Goal: Ask a question: Seek information or help from site administrators or community

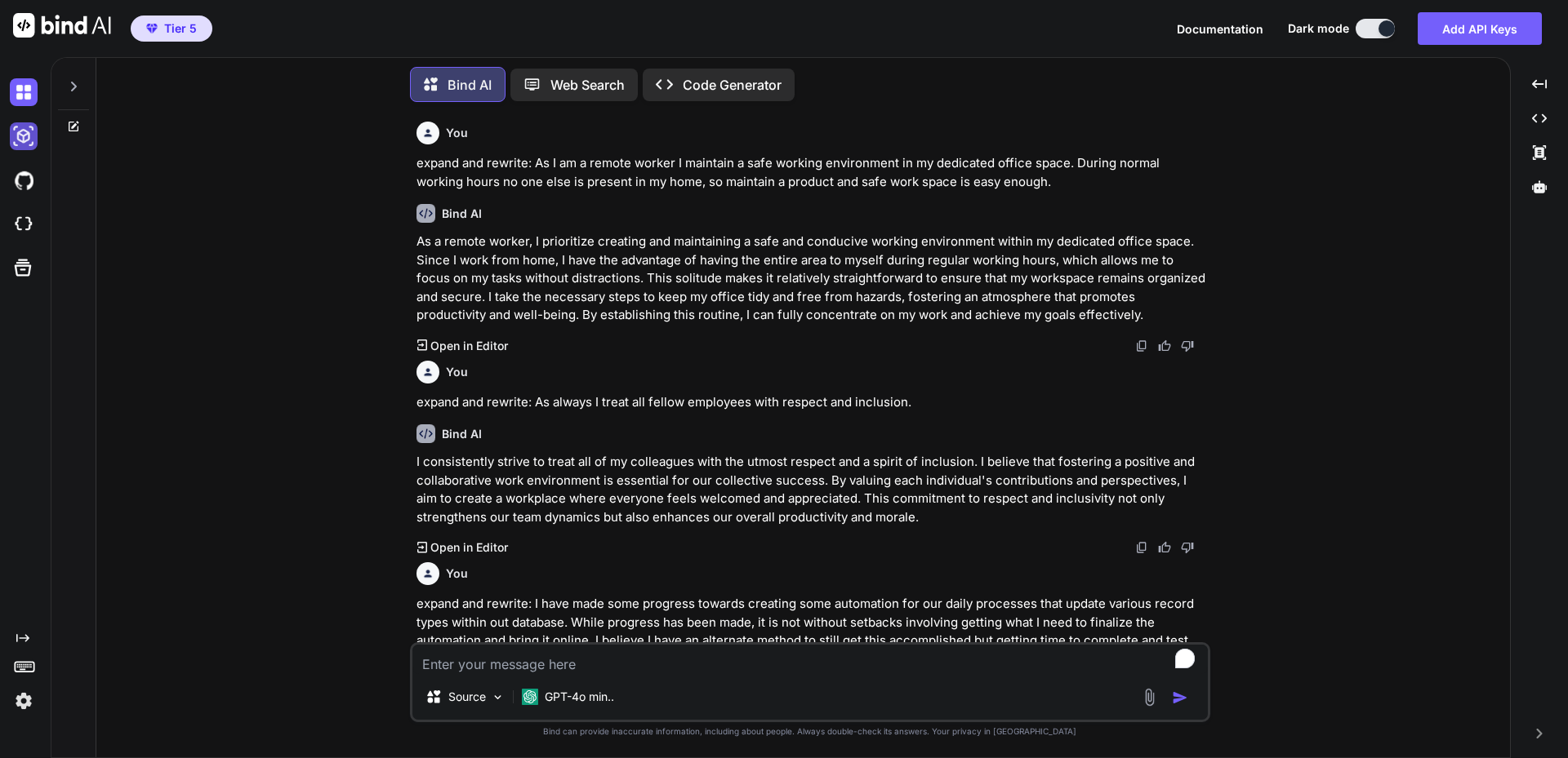
click at [29, 128] on img at bounding box center [23, 136] width 28 height 28
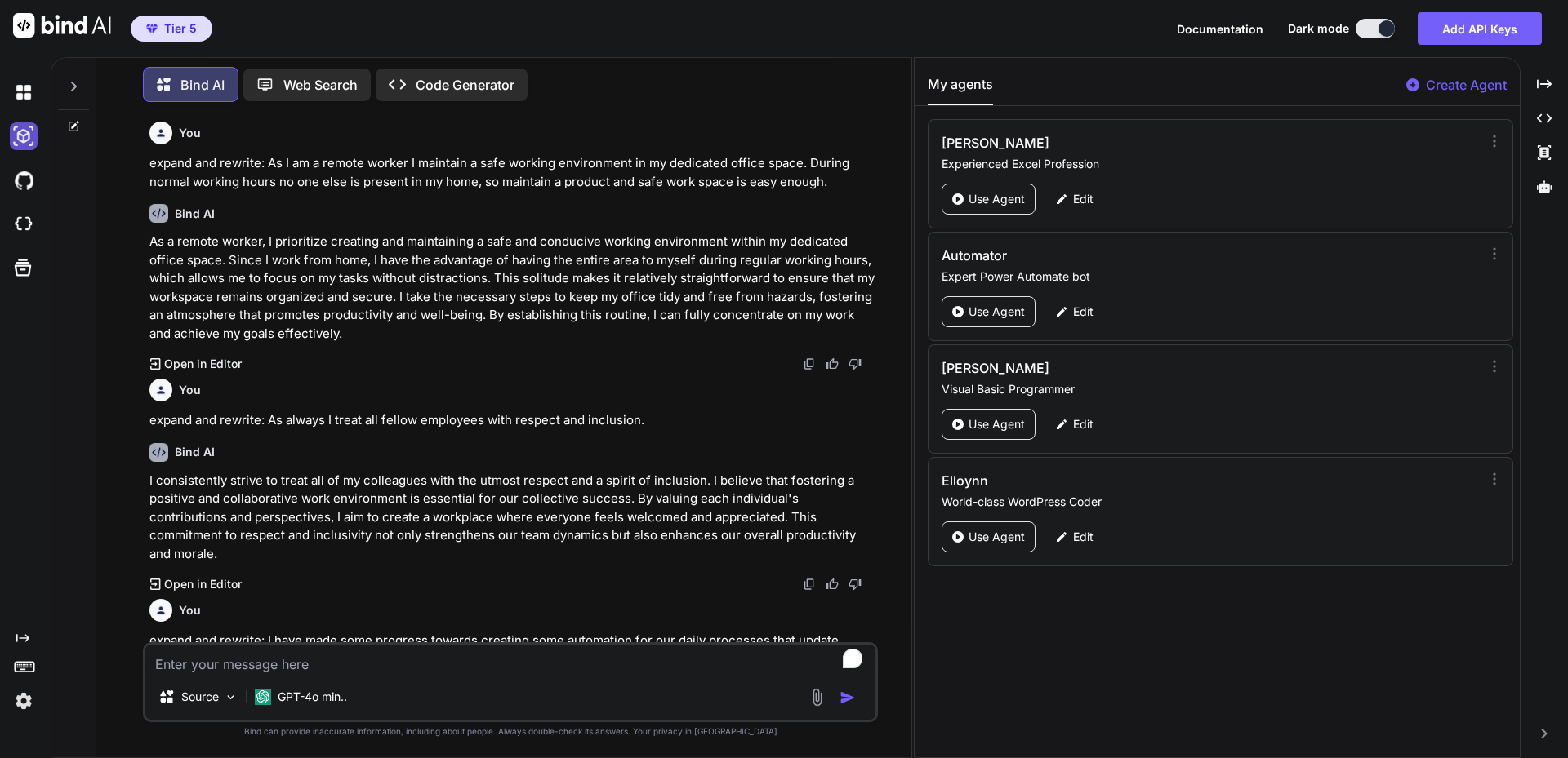
click at [29, 128] on img at bounding box center [23, 136] width 28 height 28
click at [21, 103] on img at bounding box center [23, 92] width 28 height 28
type textarea "x"
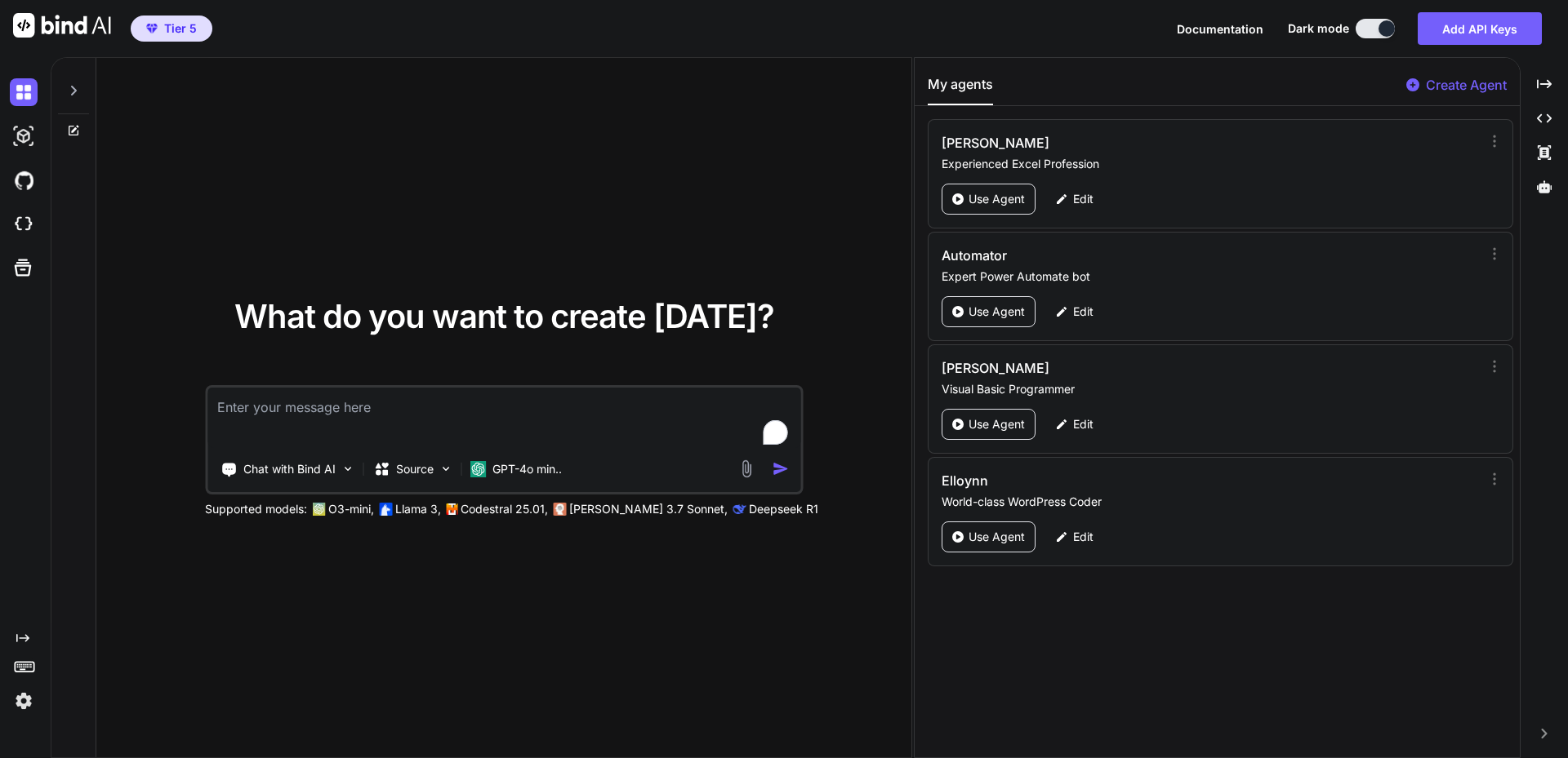
click at [71, 90] on icon at bounding box center [73, 91] width 13 height 13
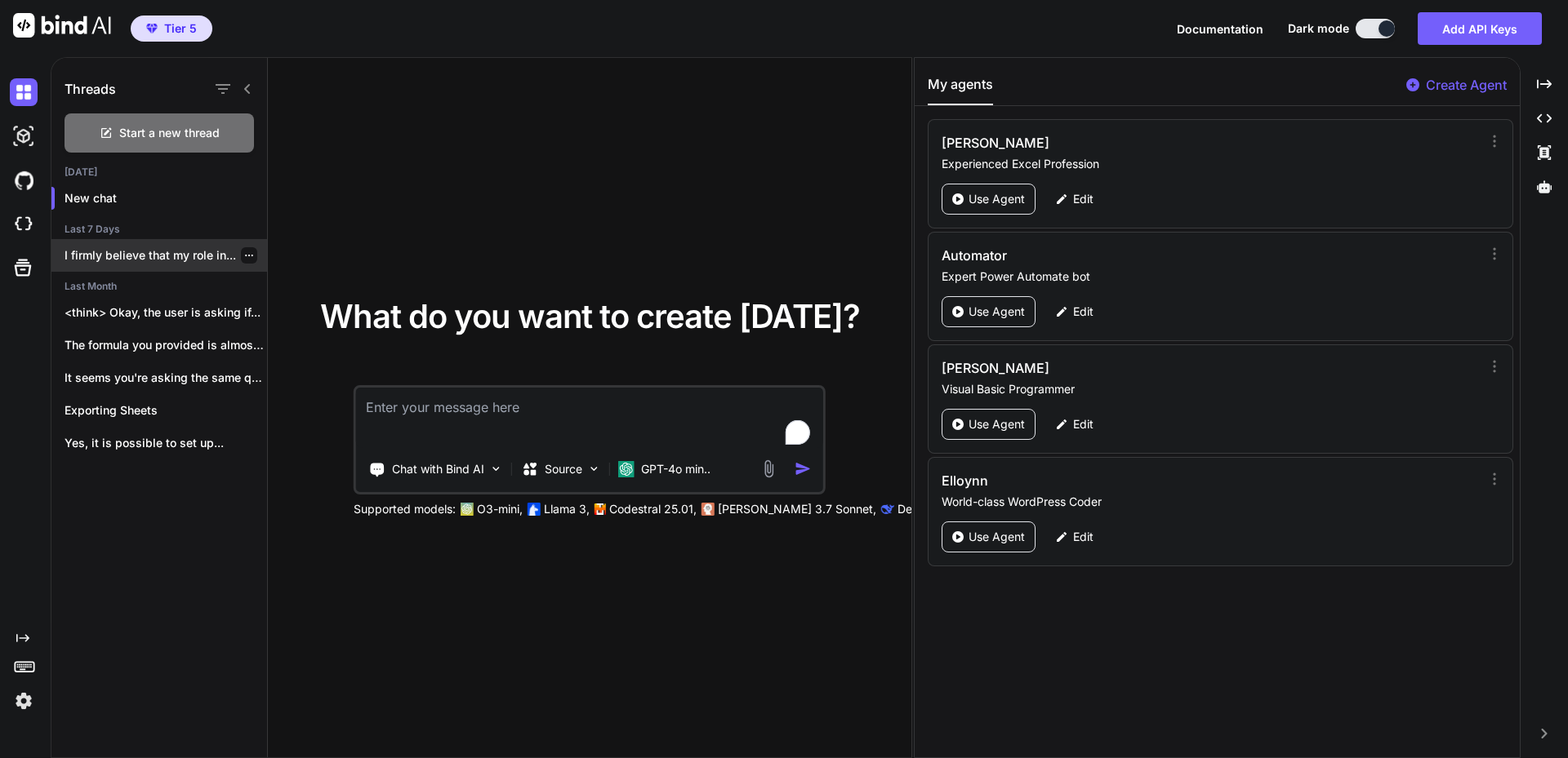
click at [161, 258] on p "I firmly believe that my role in..." at bounding box center [165, 255] width 202 height 16
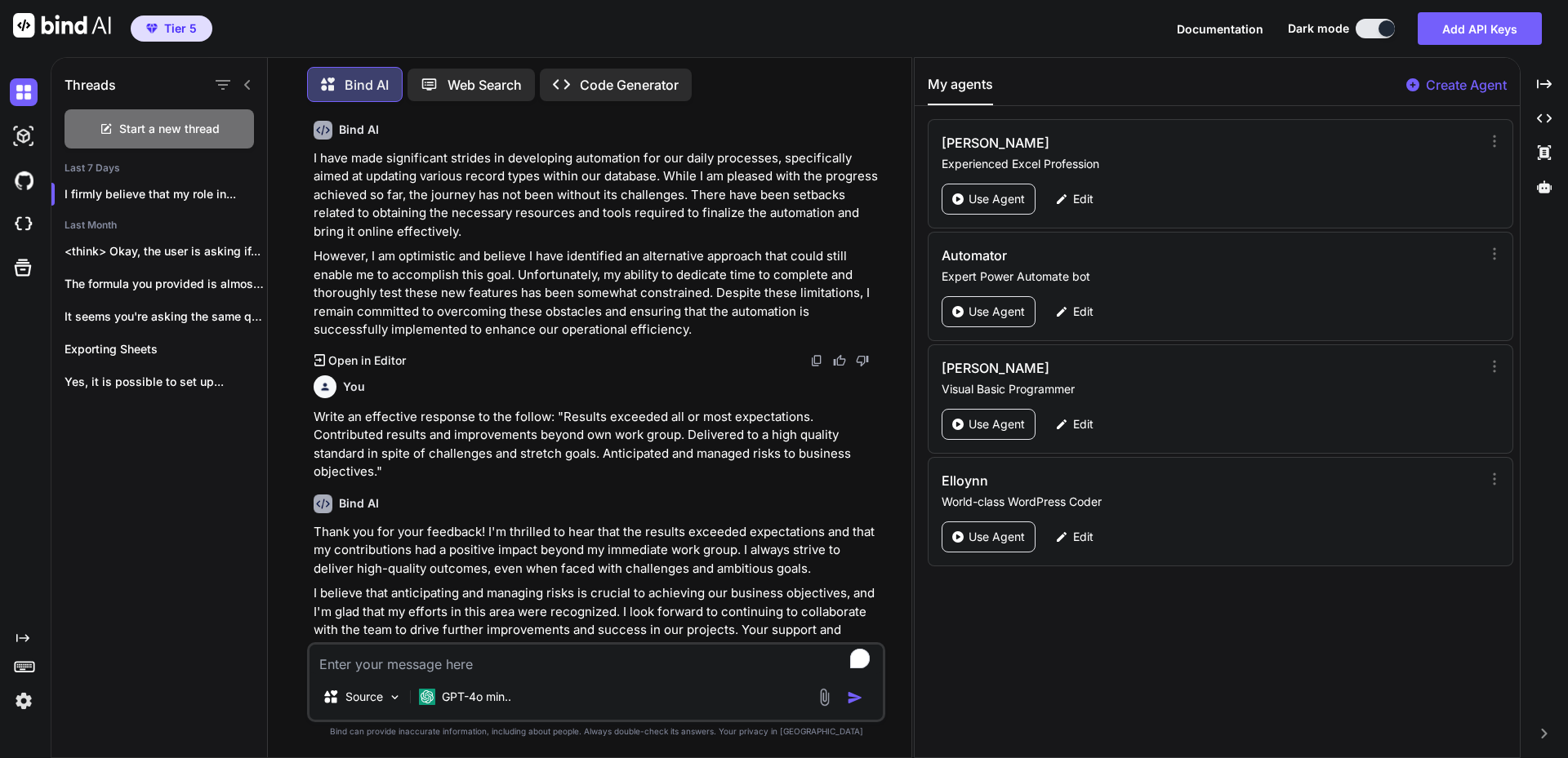
scroll to position [490, 0]
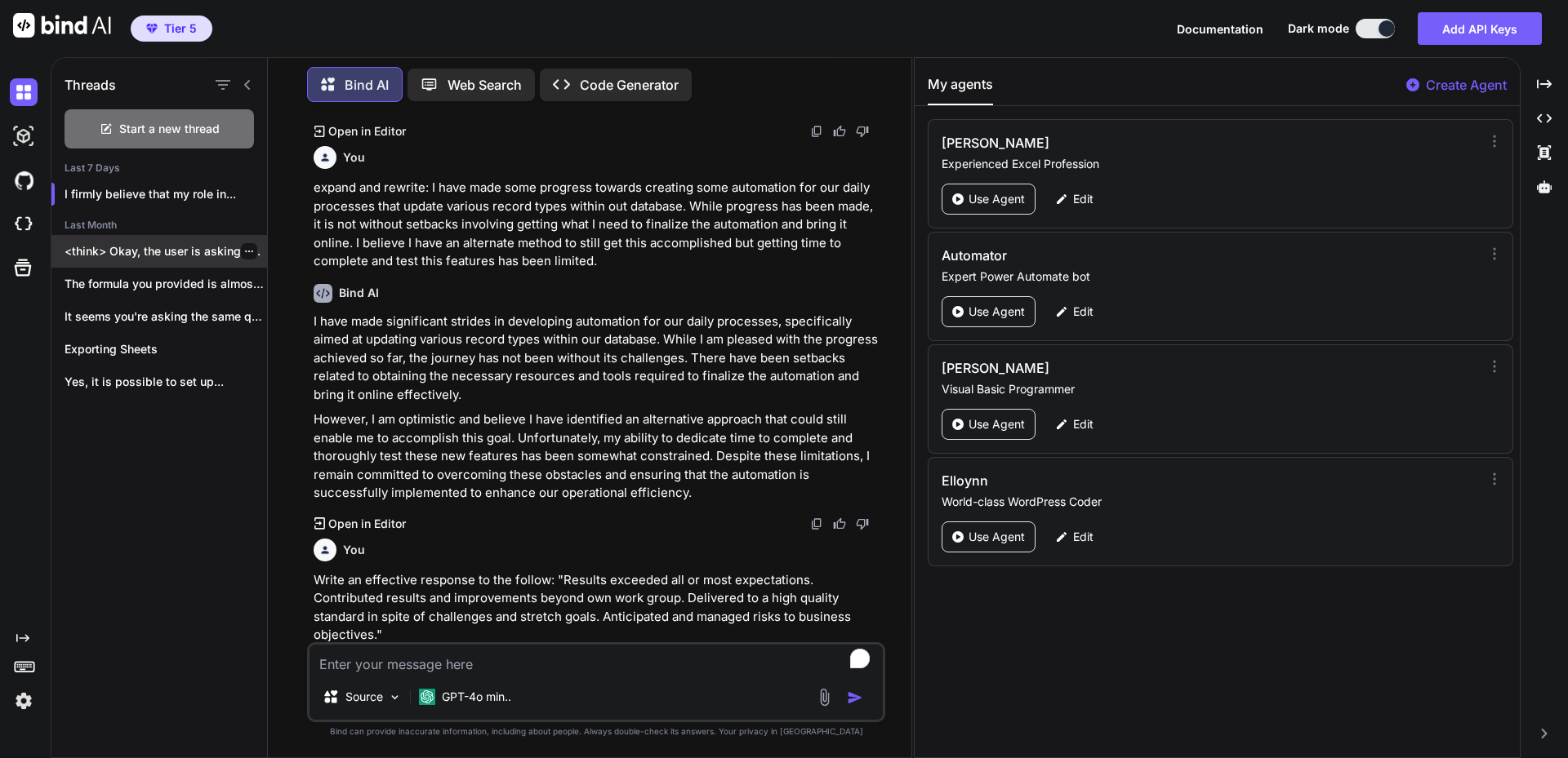
click at [182, 249] on p "<think> Okay, the user is asking if..." at bounding box center [165, 251] width 202 height 16
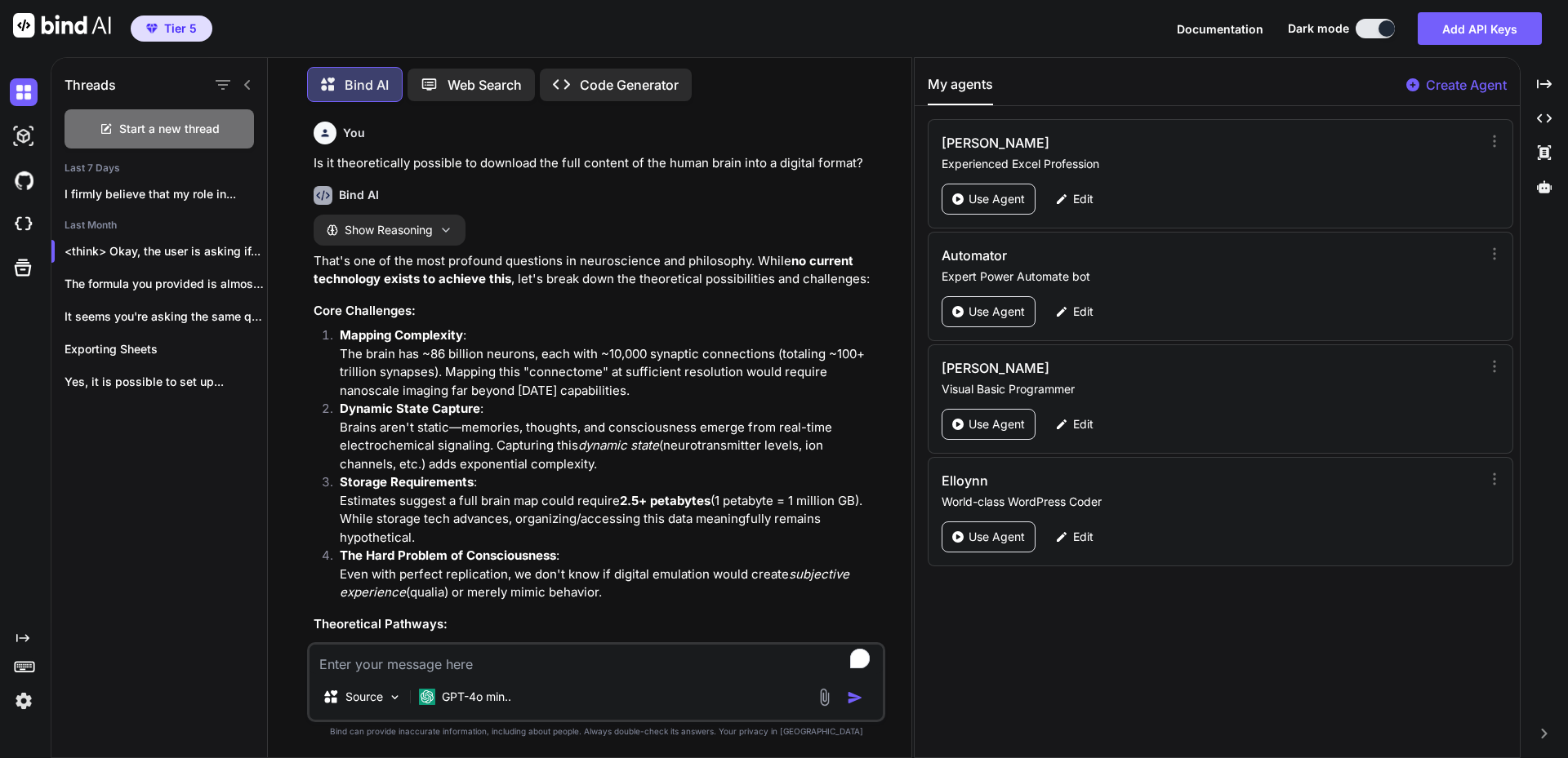
scroll to position [0, 0]
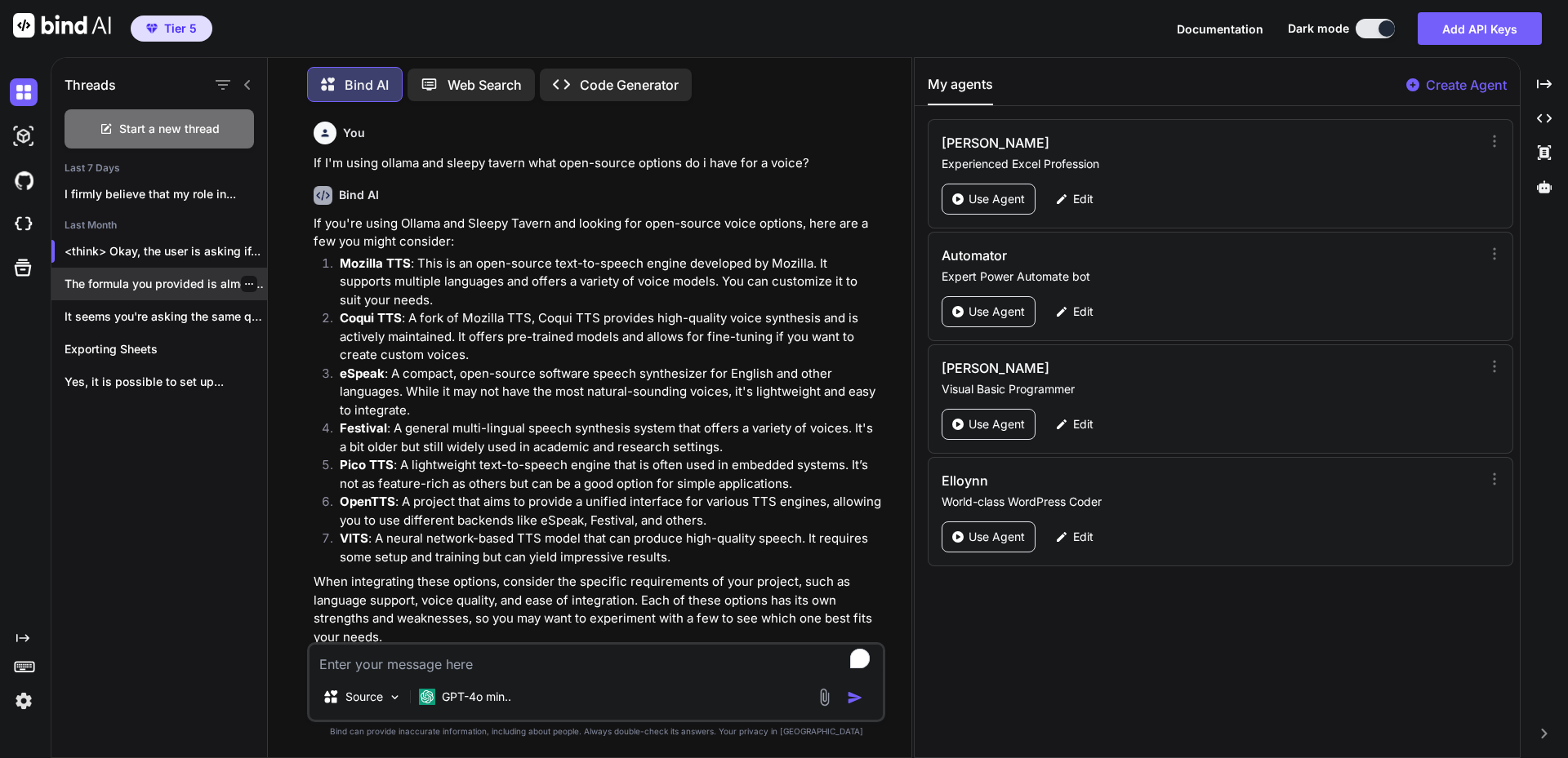
click at [207, 279] on p "The formula you provided is almost correct..." at bounding box center [165, 284] width 202 height 16
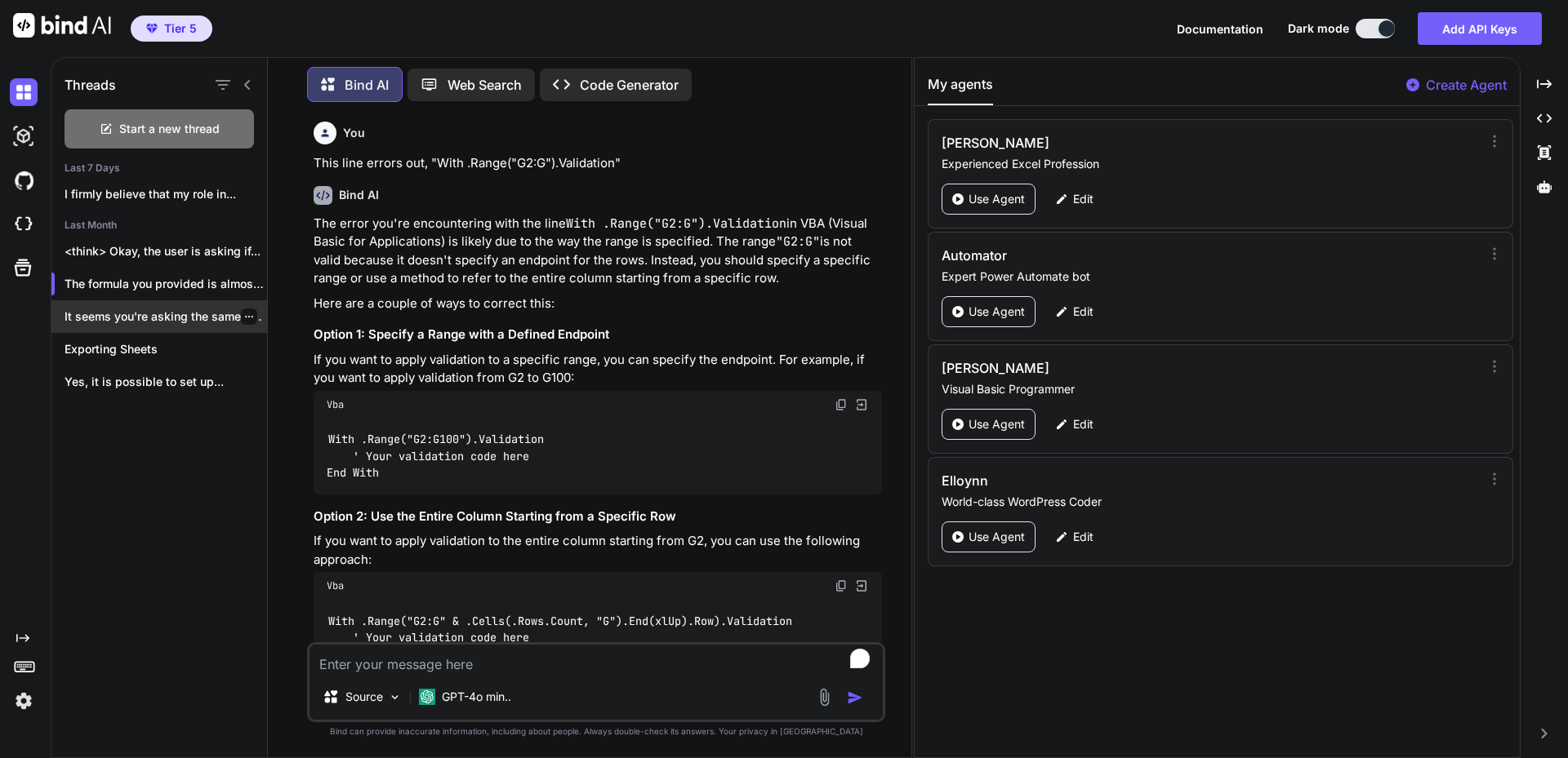
click at [143, 309] on p "It seems you're asking the same question..." at bounding box center [165, 316] width 202 height 16
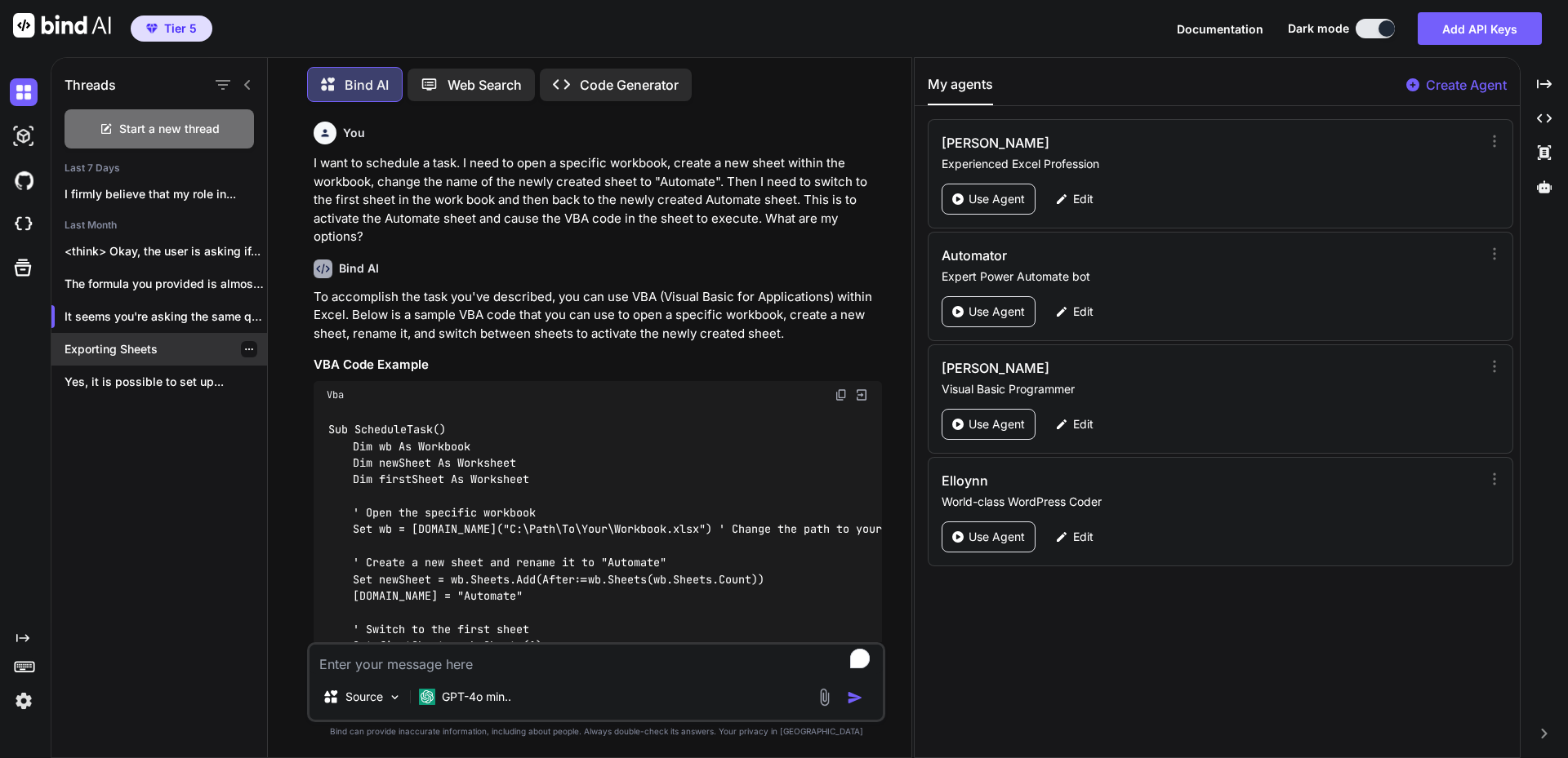
click at [131, 343] on p "Exporting Sheets" at bounding box center [165, 349] width 202 height 16
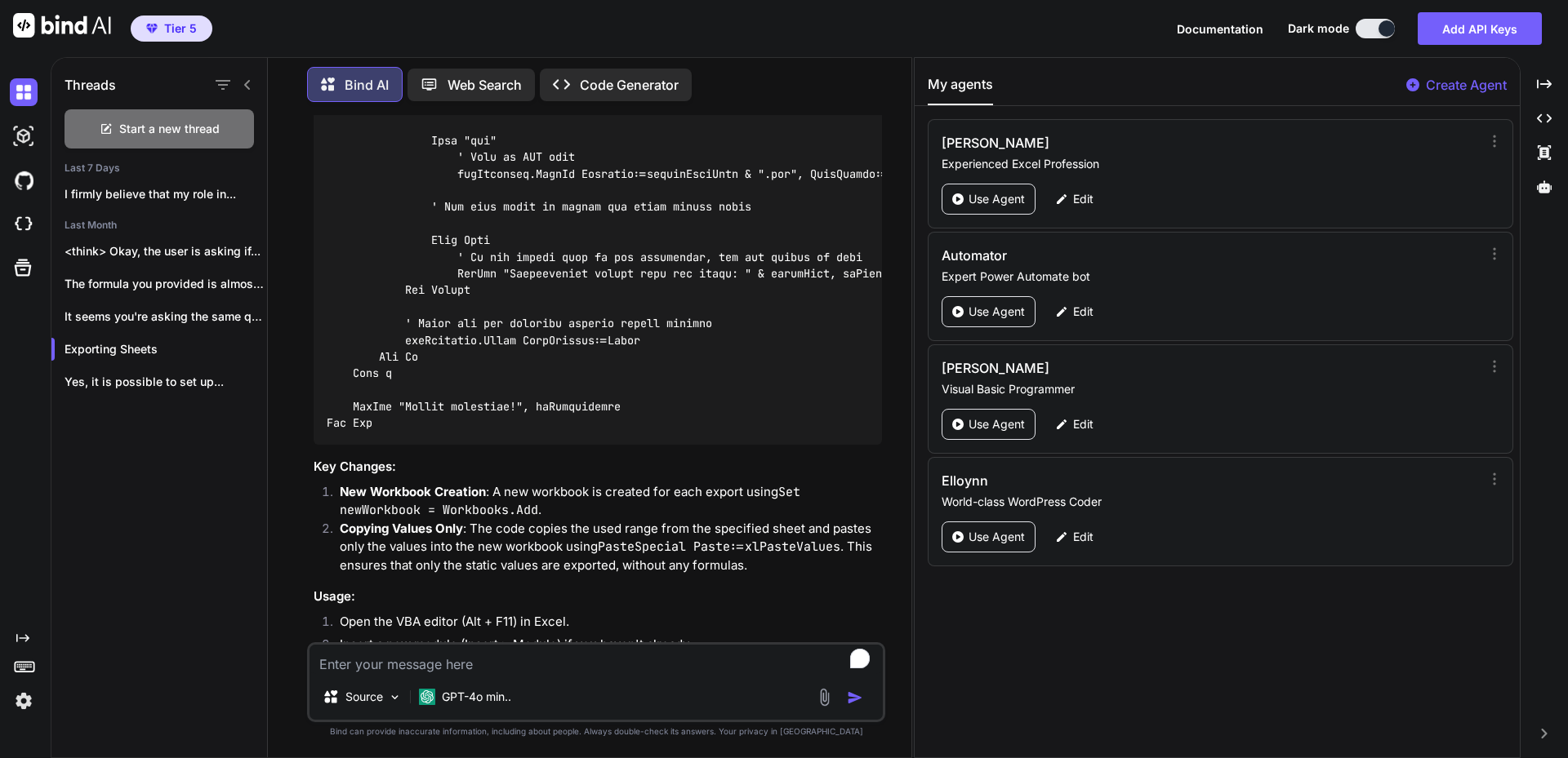
scroll to position [4413, 0]
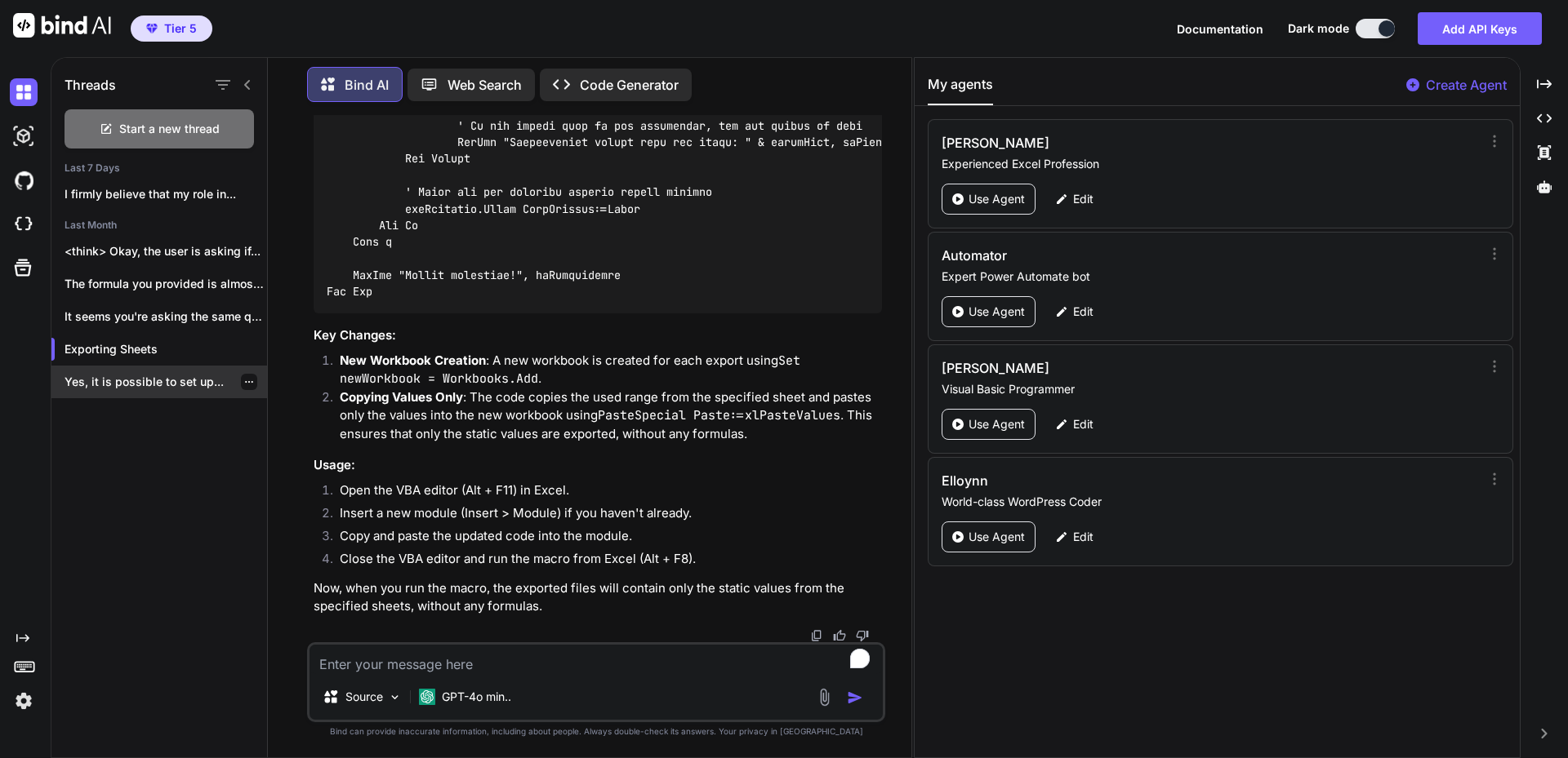
click at [106, 375] on p "Yes, it is possible to set up..." at bounding box center [165, 382] width 202 height 16
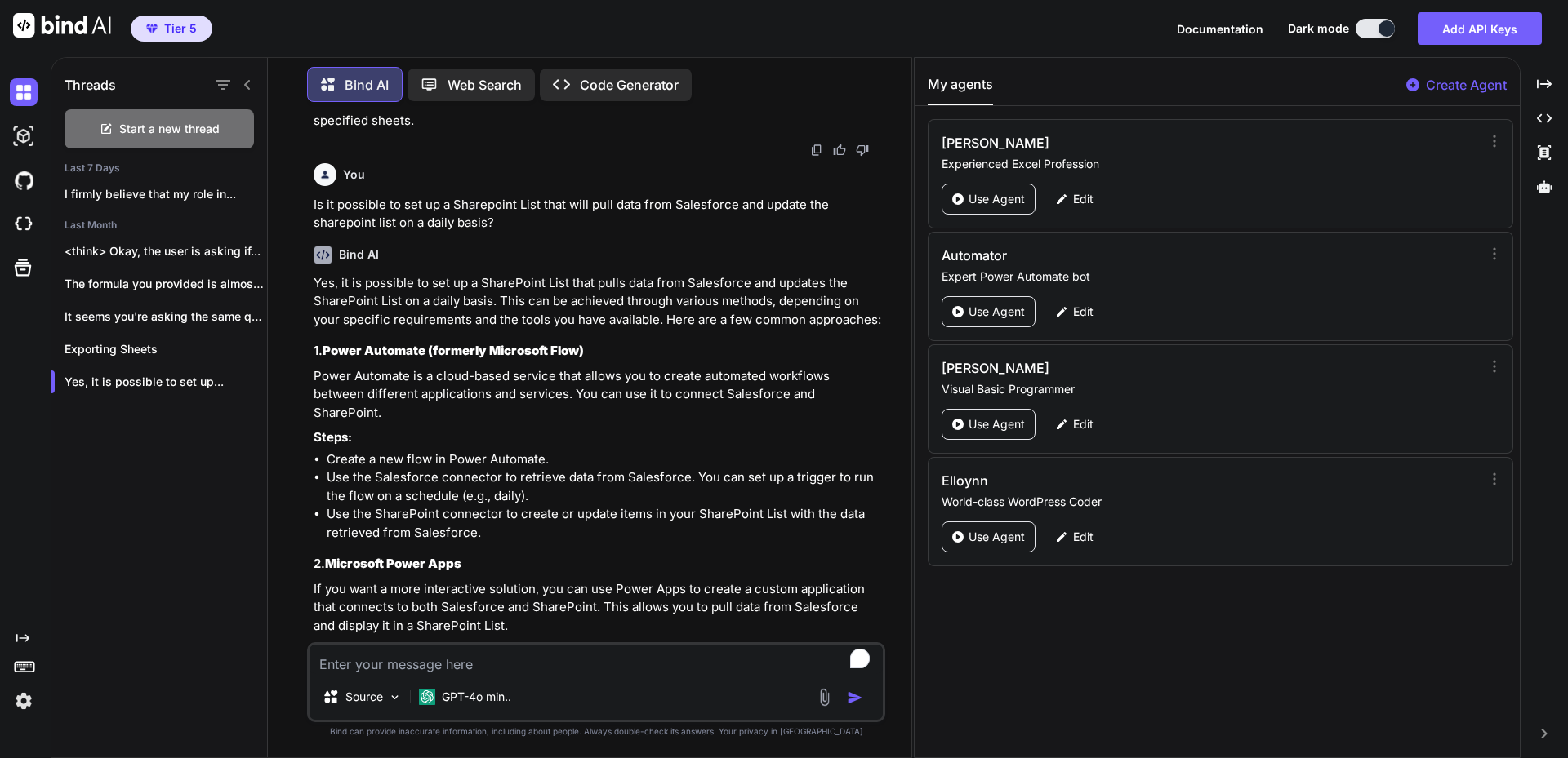
scroll to position [2729, 0]
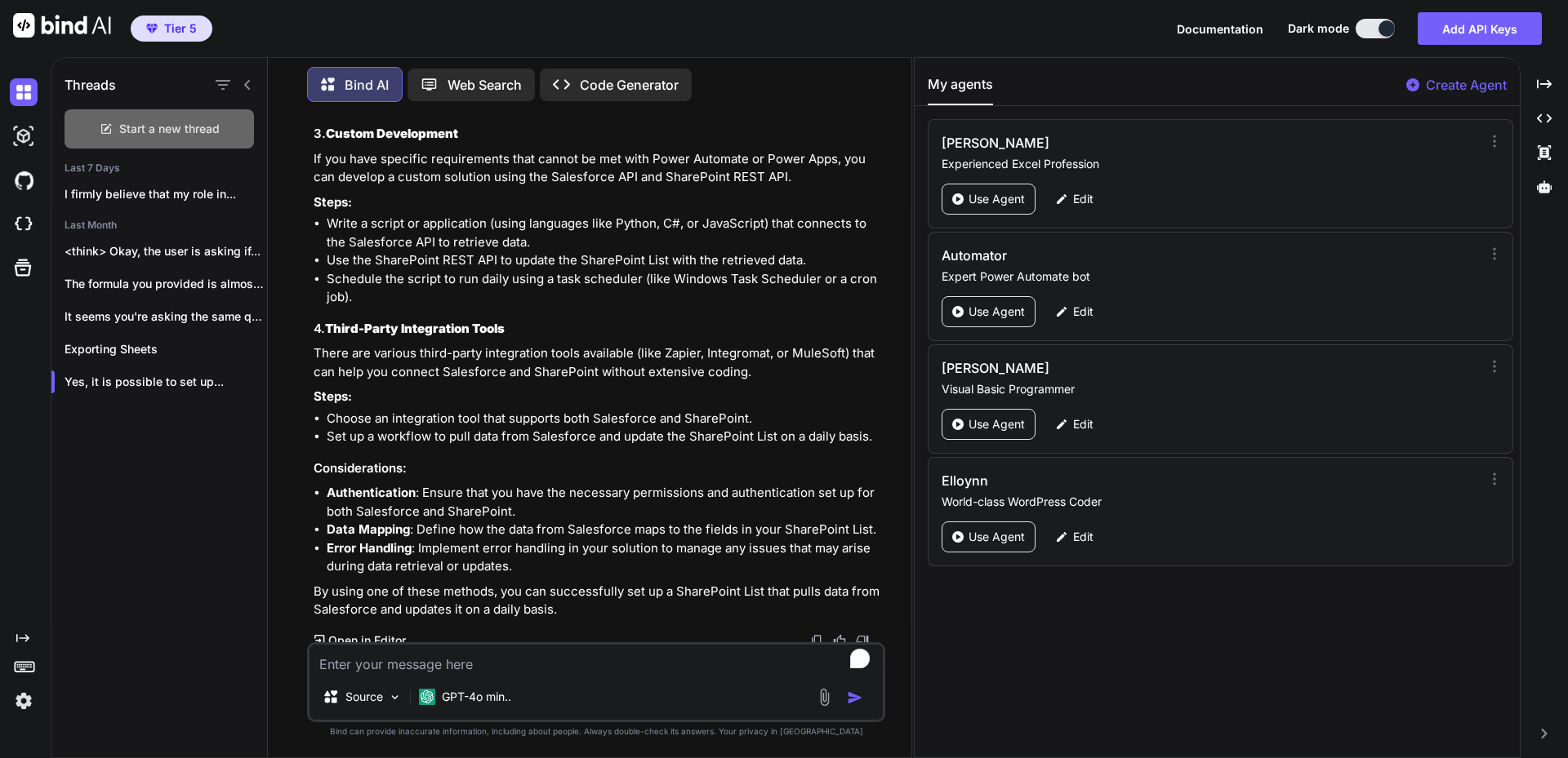
click at [170, 122] on span "Start a new thread" at bounding box center [169, 128] width 101 height 16
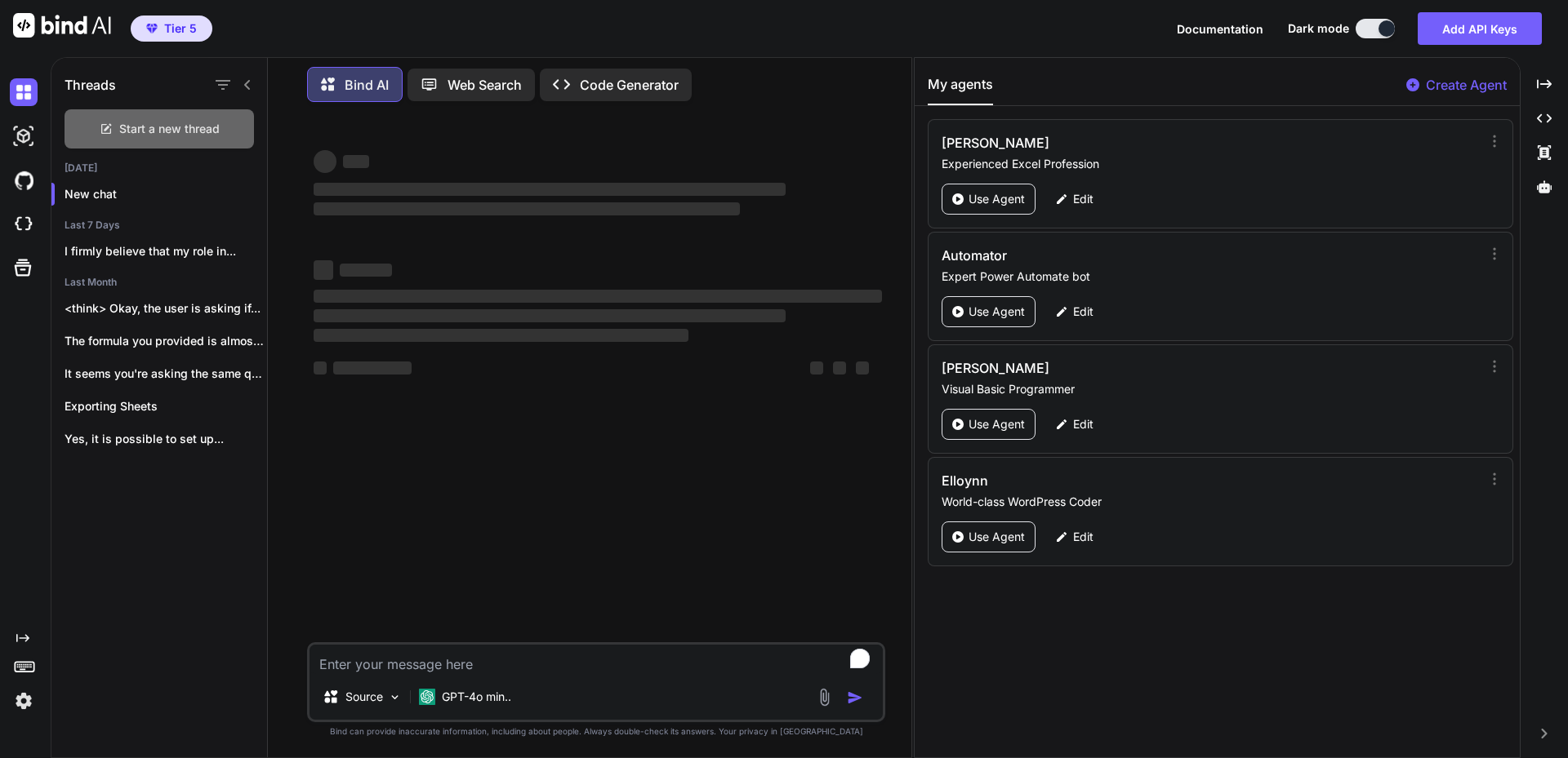
scroll to position [0, 0]
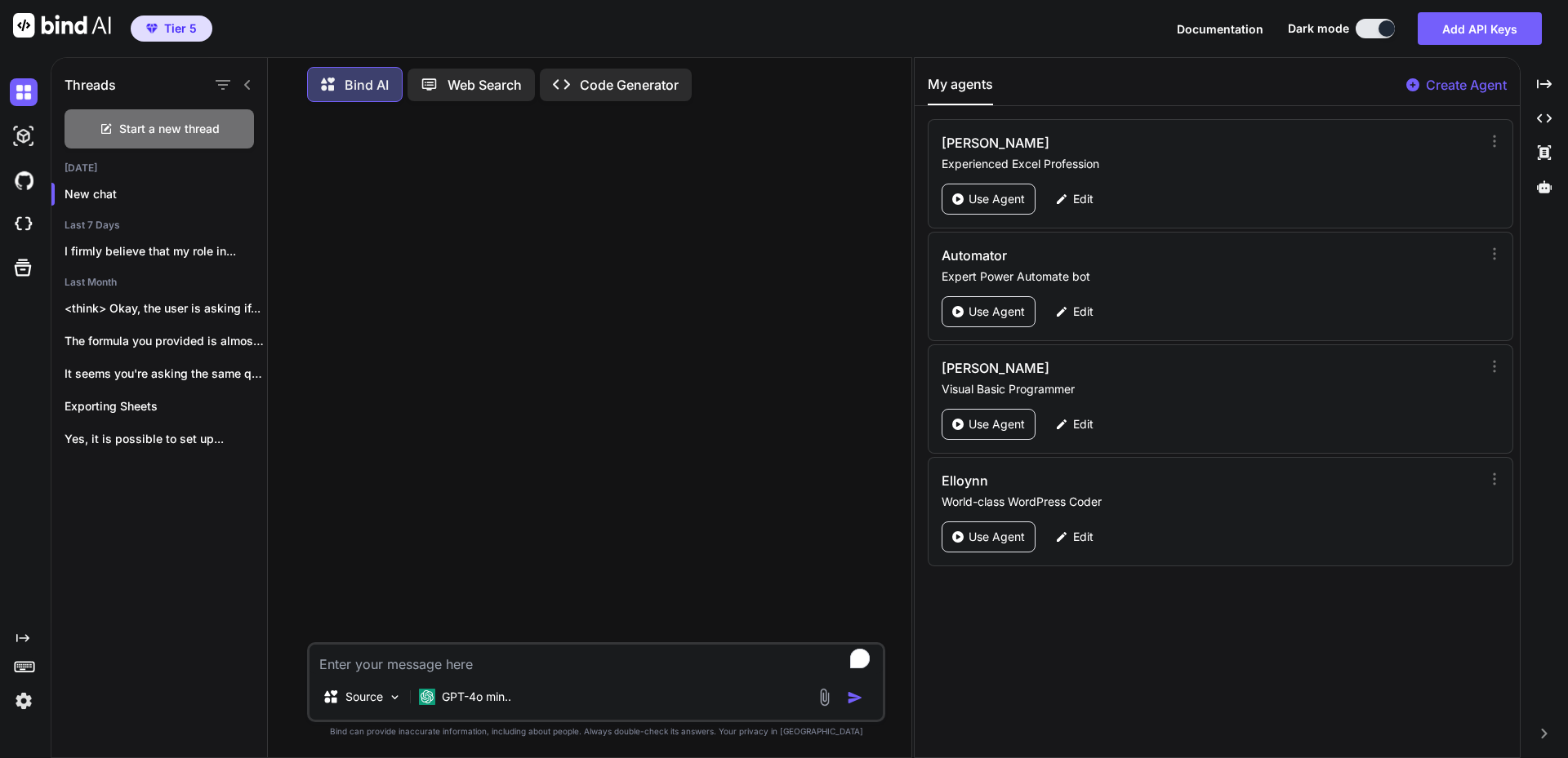
click at [444, 658] on textarea "To enrich screen reader interactions, please activate Accessibility in Grammarl…" at bounding box center [596, 659] width 573 height 29
click at [510, 663] on textarea "To enrich screen reader interactions, please activate Accessibility in Grammarl…" at bounding box center [596, 659] width 573 height 29
paste textarea ".SaveAs Filename:=exportFileName & ".xlsx", FileFormat:=xlOpenXMLWorkbook"
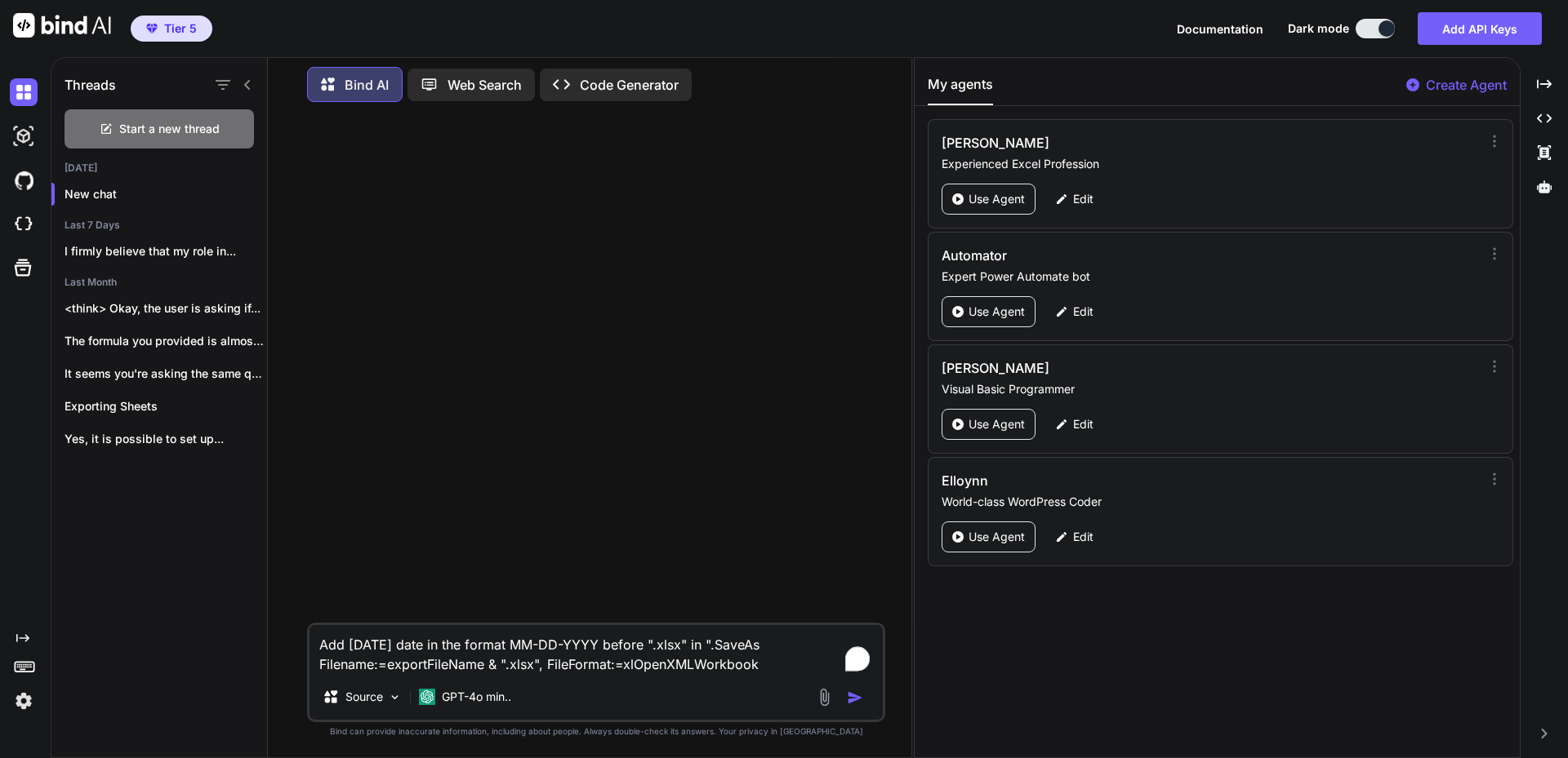
type textarea "Add [DATE] date in the format MM-DD-YYYY before ".xlsx" in ".SaveAs Filename:=e…"
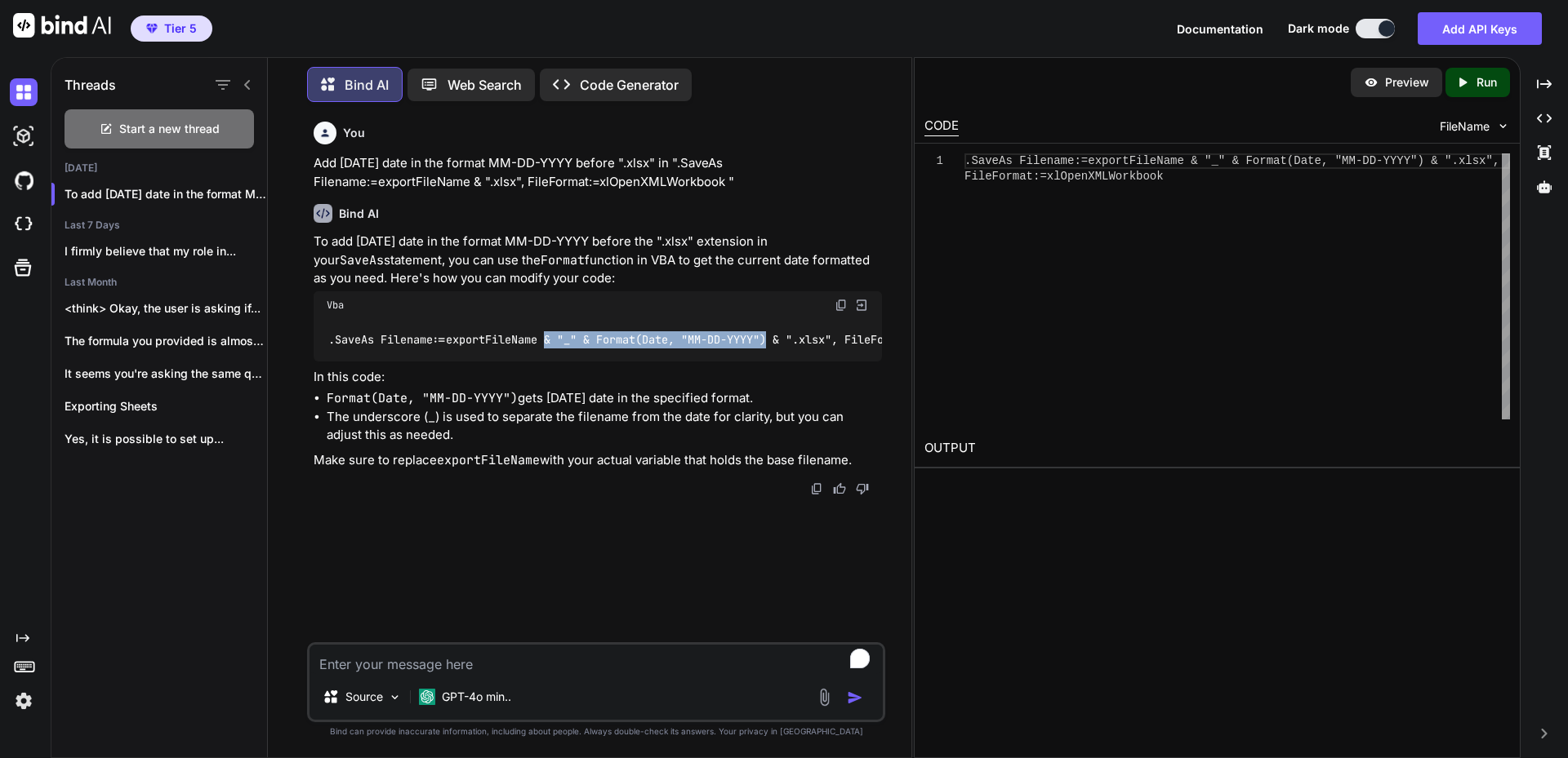
drag, startPoint x: 545, startPoint y: 338, endPoint x: 777, endPoint y: 340, distance: 232.0
click at [777, 340] on code ".SaveAs Filename:=exportFileName & "_" & Format(Date, "MM-DD-YYYY") & ".xlsx", …" at bounding box center [680, 340] width 708 height 17
copy code "& "_" & Format(Date, "MM-DD-YYYY")"
click at [579, 663] on textarea "To enrich screen reader interactions, please activate Accessibility in Grammarl…" at bounding box center [596, 659] width 573 height 29
paste textarea "Private Sub Workbook_Open()"
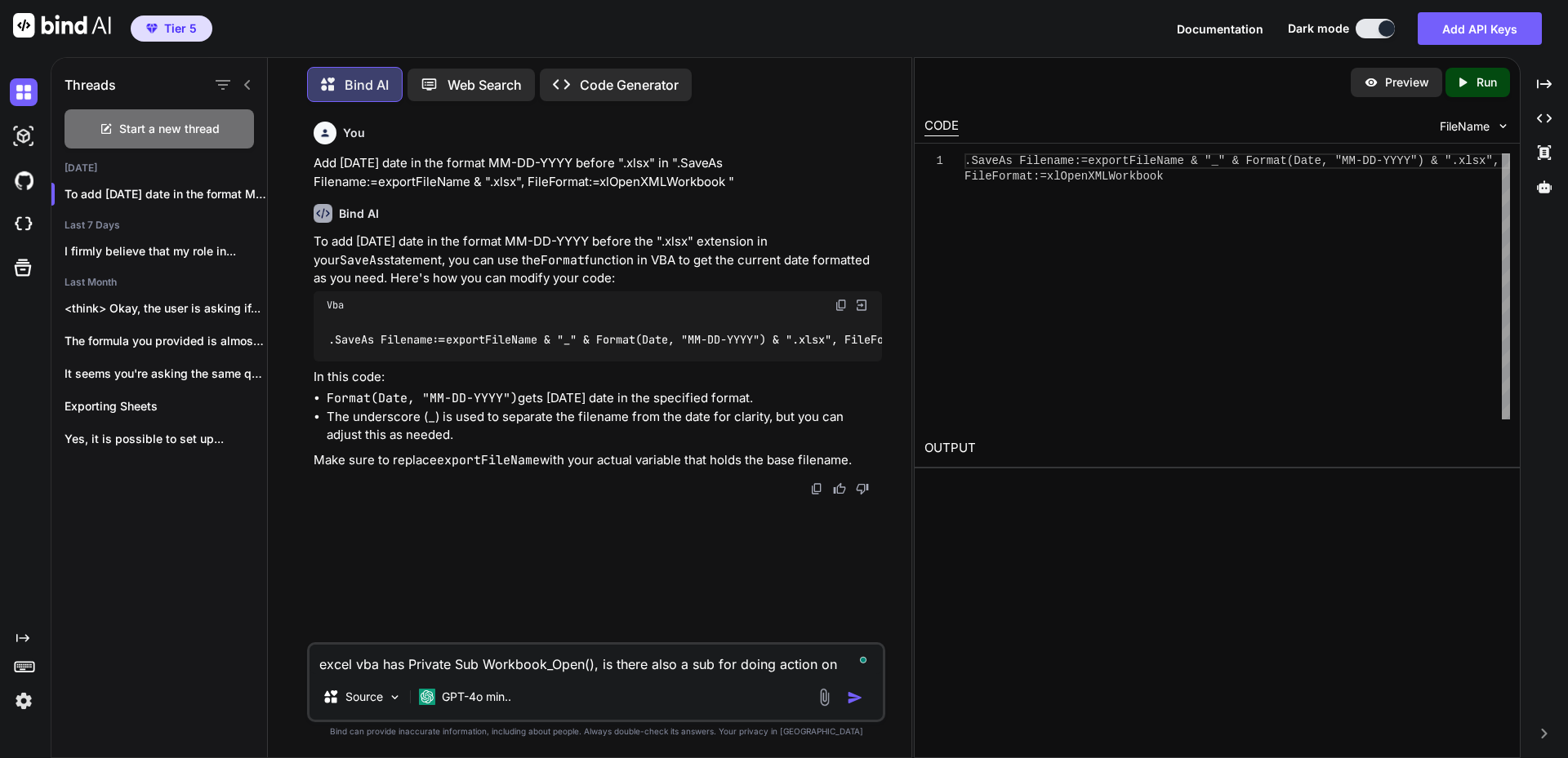
type textarea "excel vba has Private Sub Workbook_Open(), is there also a sub for doing action…"
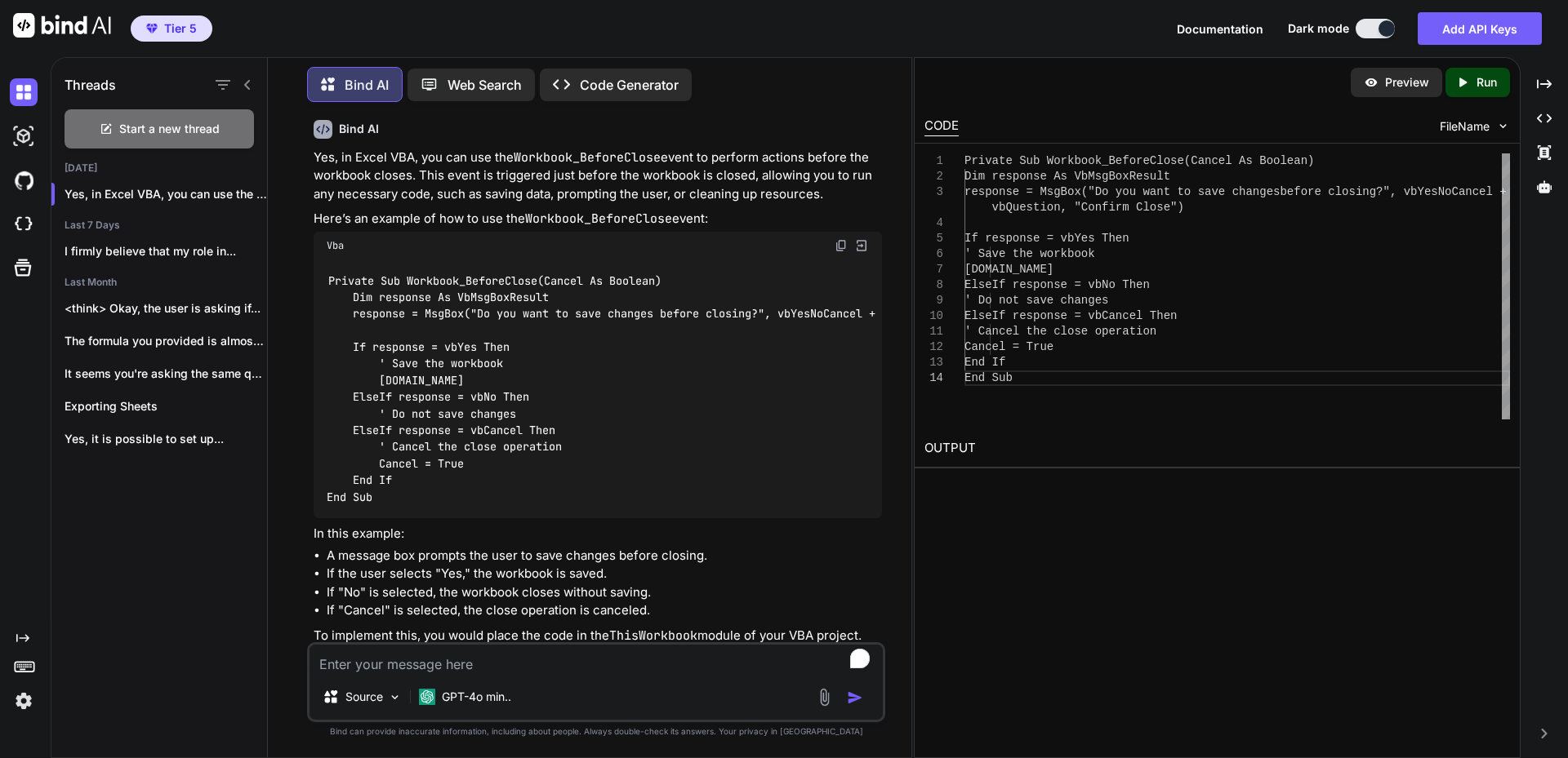
scroll to position [500, 0]
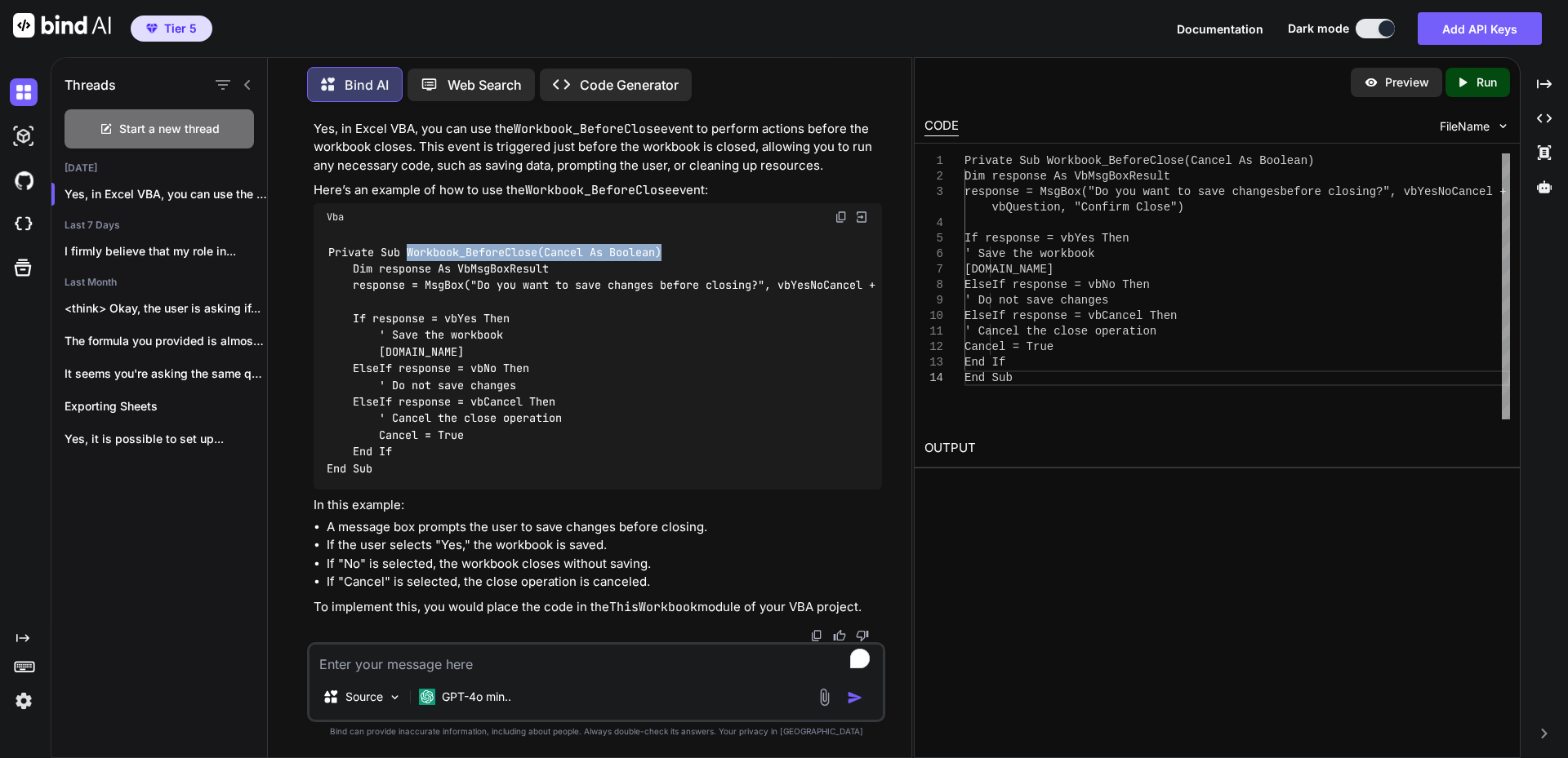
drag, startPoint x: 406, startPoint y: 237, endPoint x: 668, endPoint y: 240, distance: 262.0
click at [668, 240] on div "Private Sub Workbook_BeforeClose(Cancel As Boolean) Dim response As VbMsgBoxRes…" at bounding box center [598, 360] width 568 height 258
copy code "Workbook_BeforeClose(Cancel As Boolean)"
click at [596, 662] on textarea "To enrich screen reader interactions, please activate Accessibility in Grammarl…" at bounding box center [596, 659] width 573 height 29
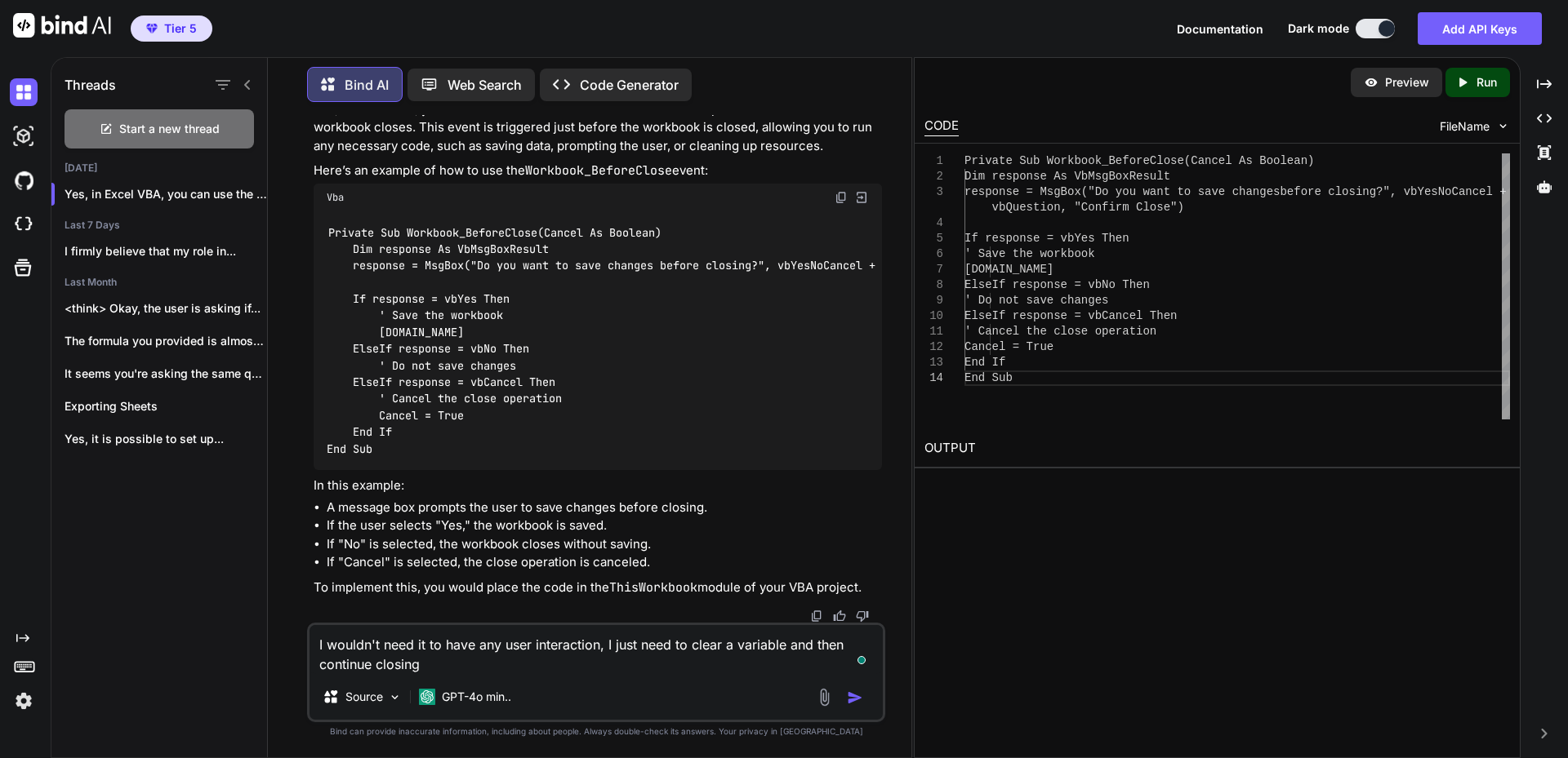
type textarea "I wouldn't need it to have any user interaction, I just need to clear a variabl…"
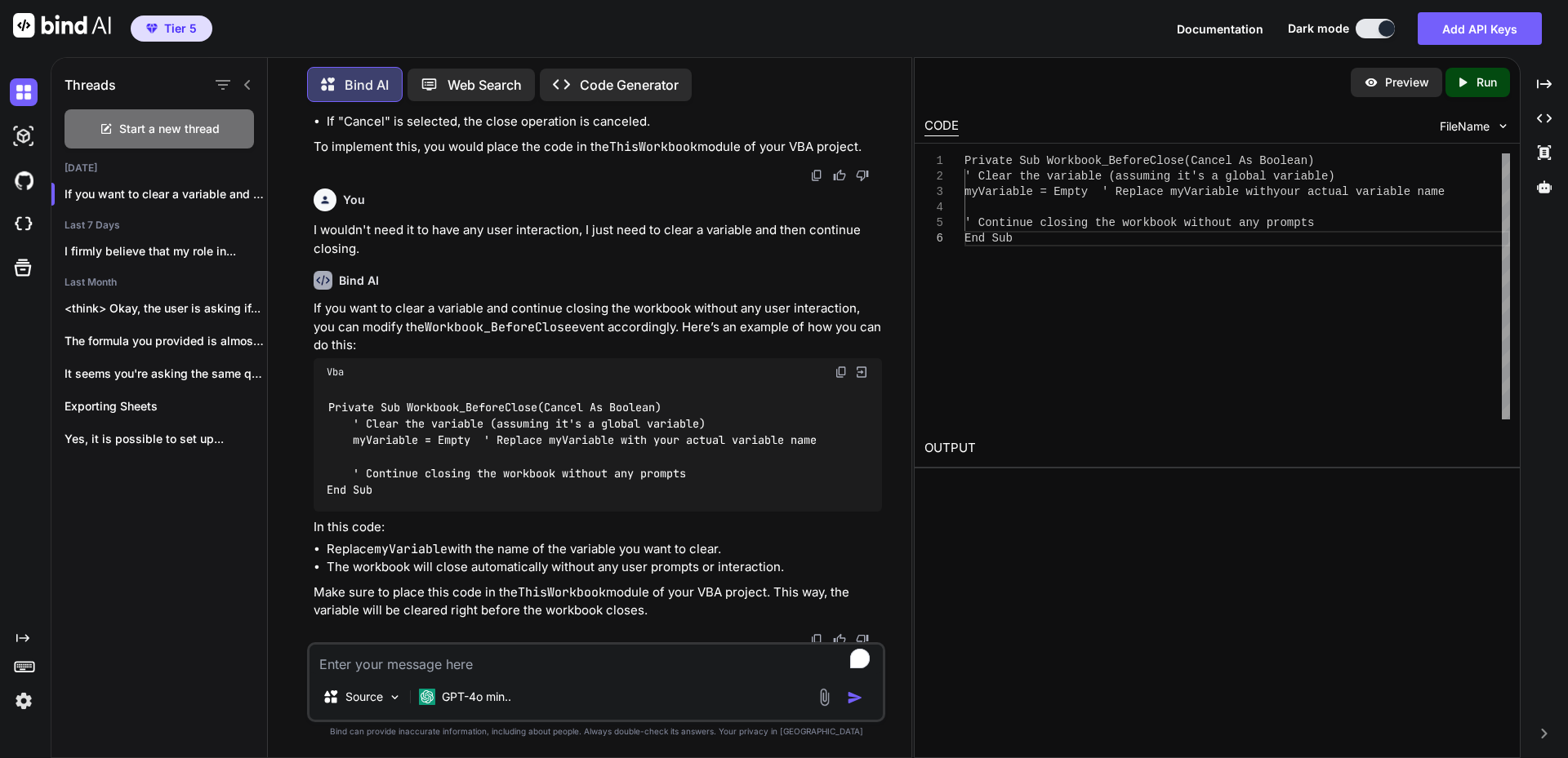
scroll to position [964, 0]
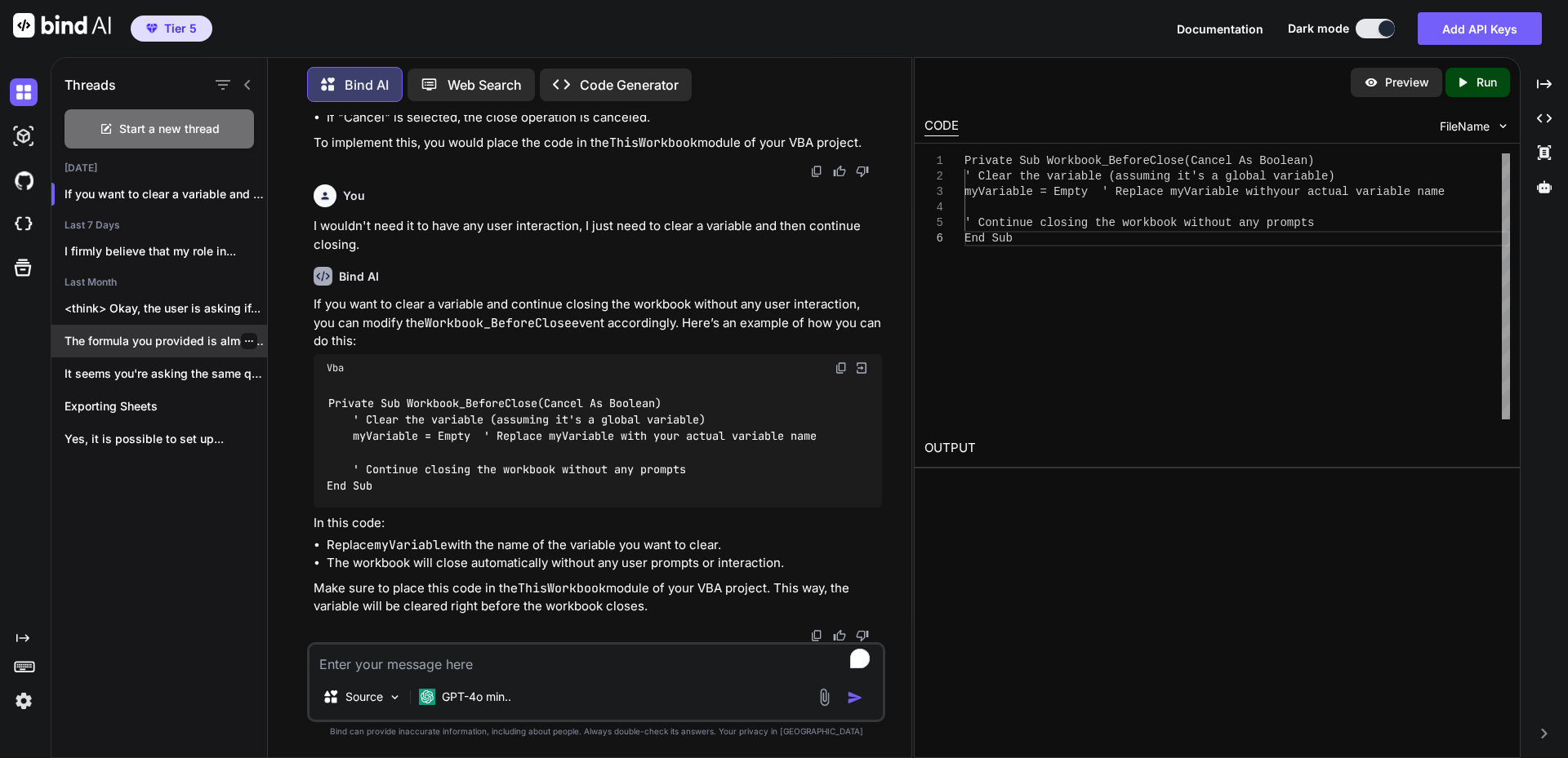
click at [169, 333] on p "The formula you provided is almost correct..." at bounding box center [165, 341] width 202 height 16
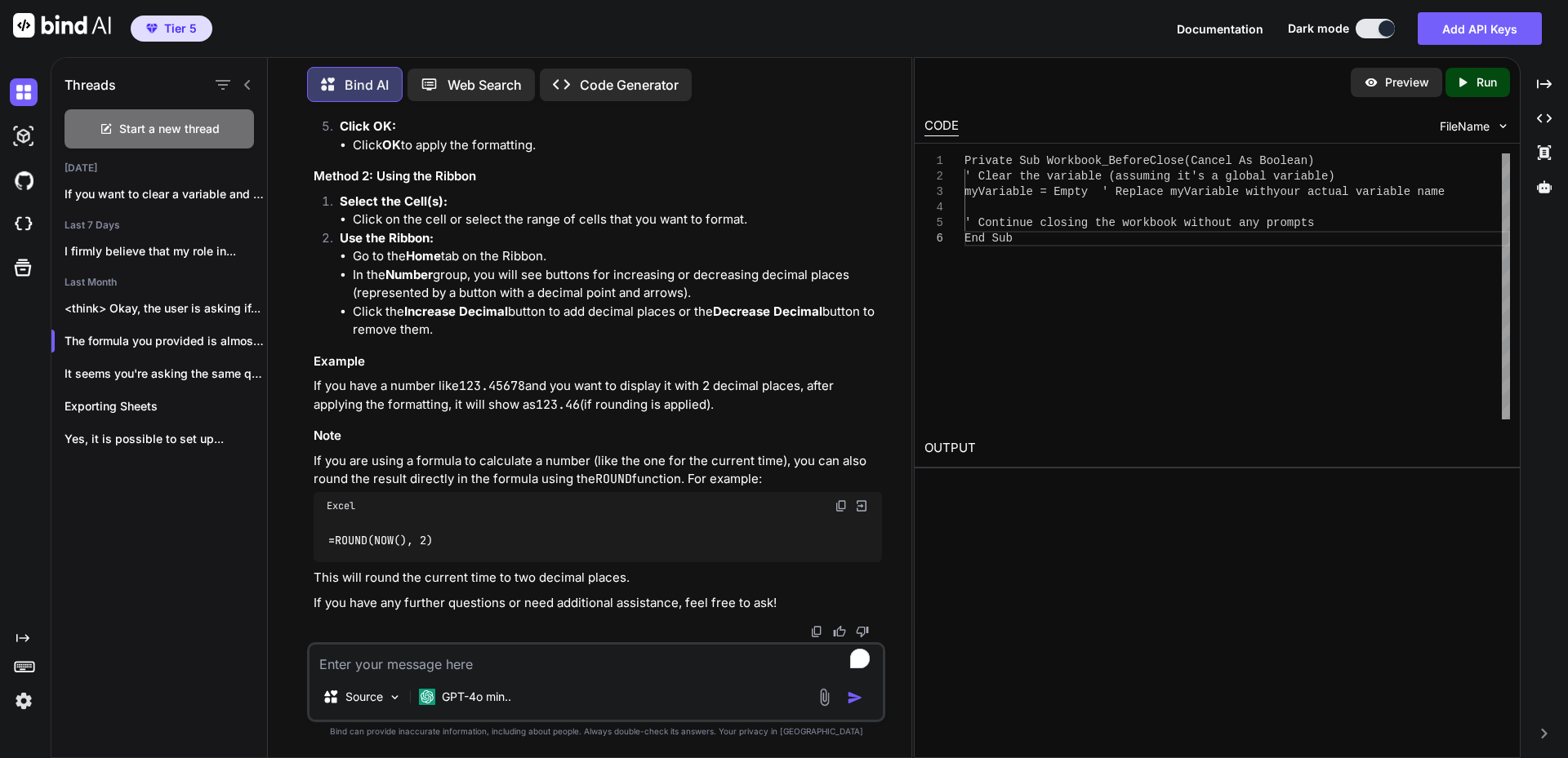
scroll to position [3414, 0]
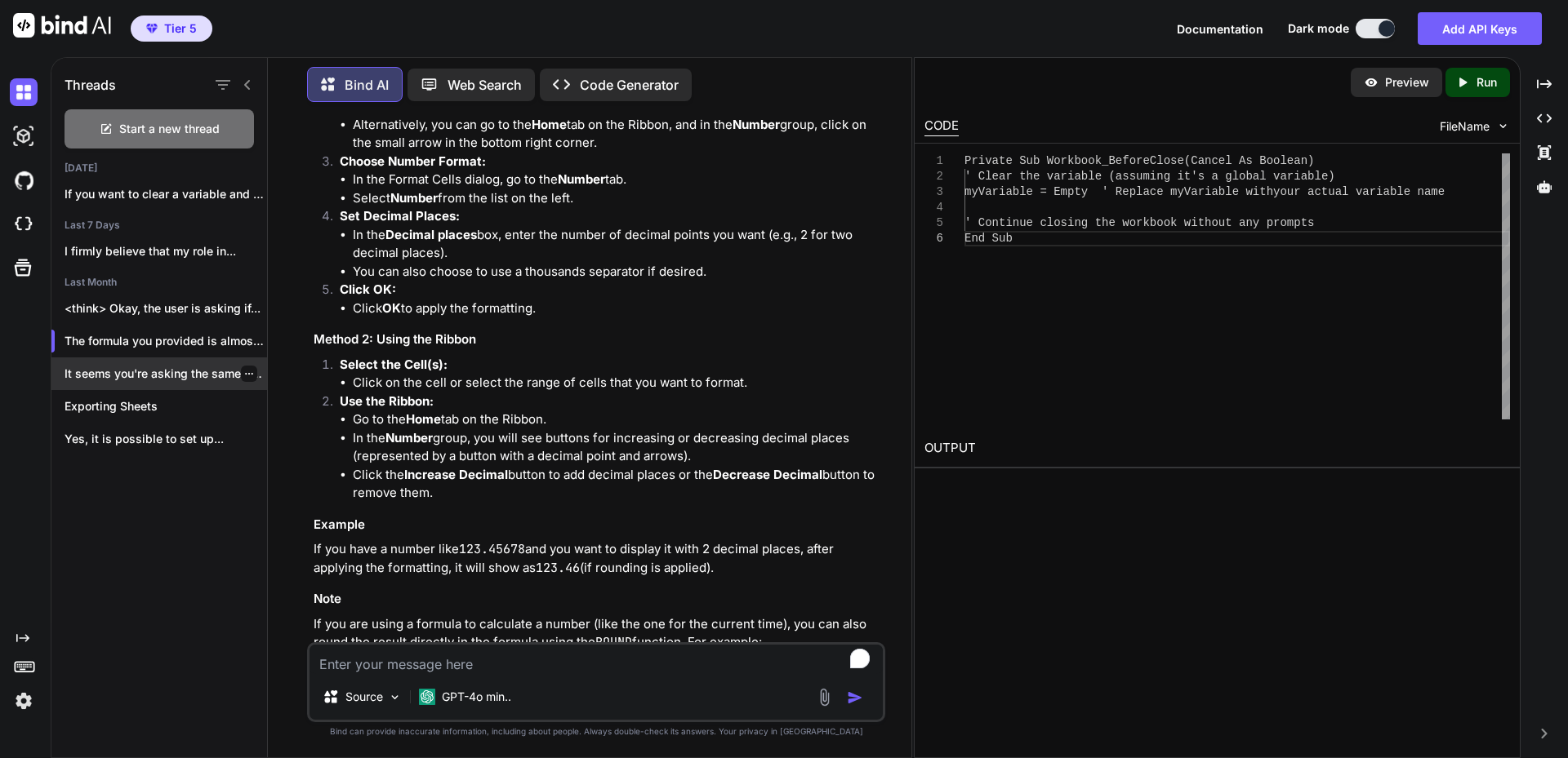
drag, startPoint x: 215, startPoint y: 363, endPoint x: 228, endPoint y: 367, distance: 13.6
click at [228, 366] on p "It seems you're asking the same question..." at bounding box center [165, 373] width 202 height 16
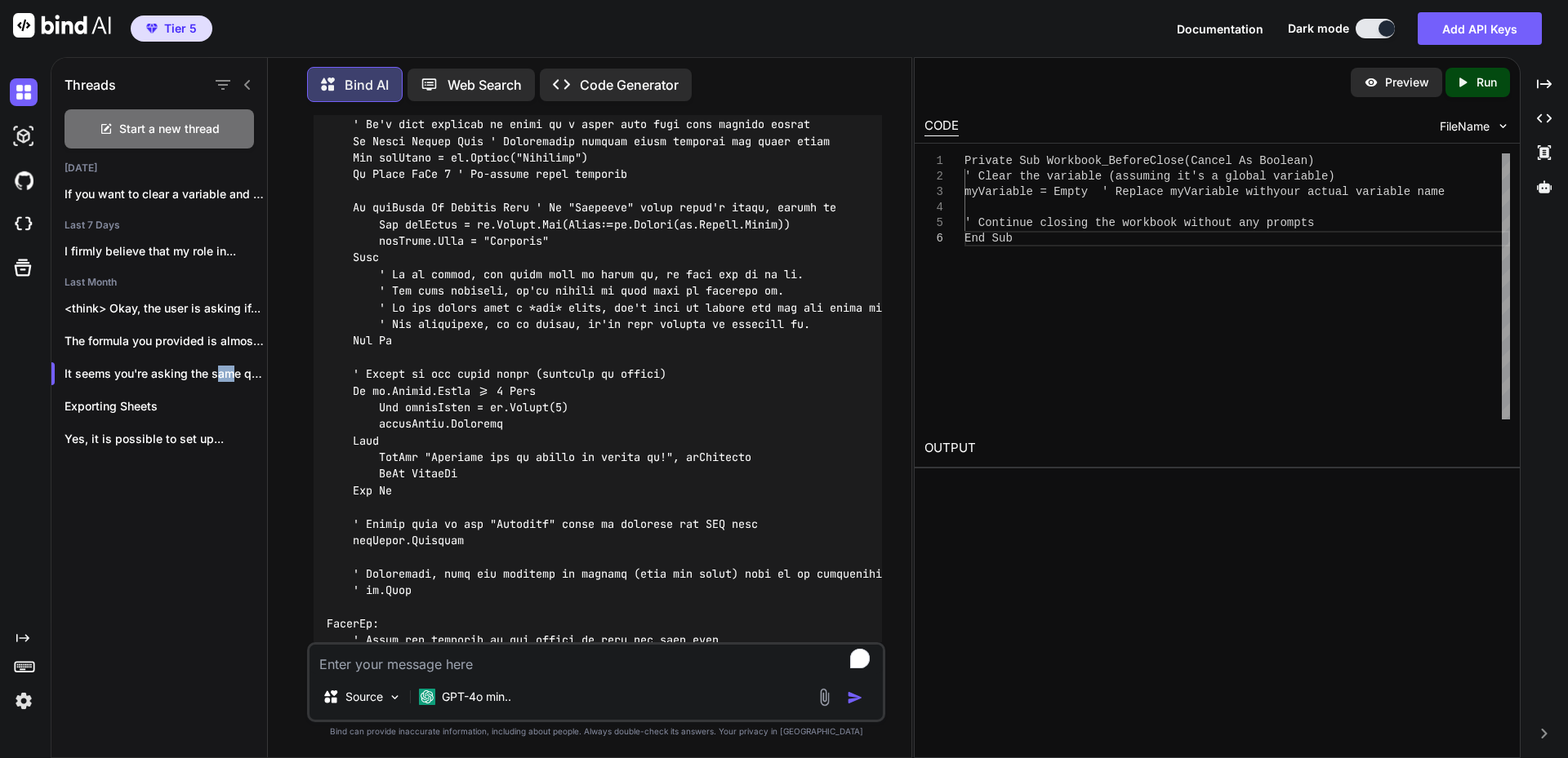
scroll to position [2928, 0]
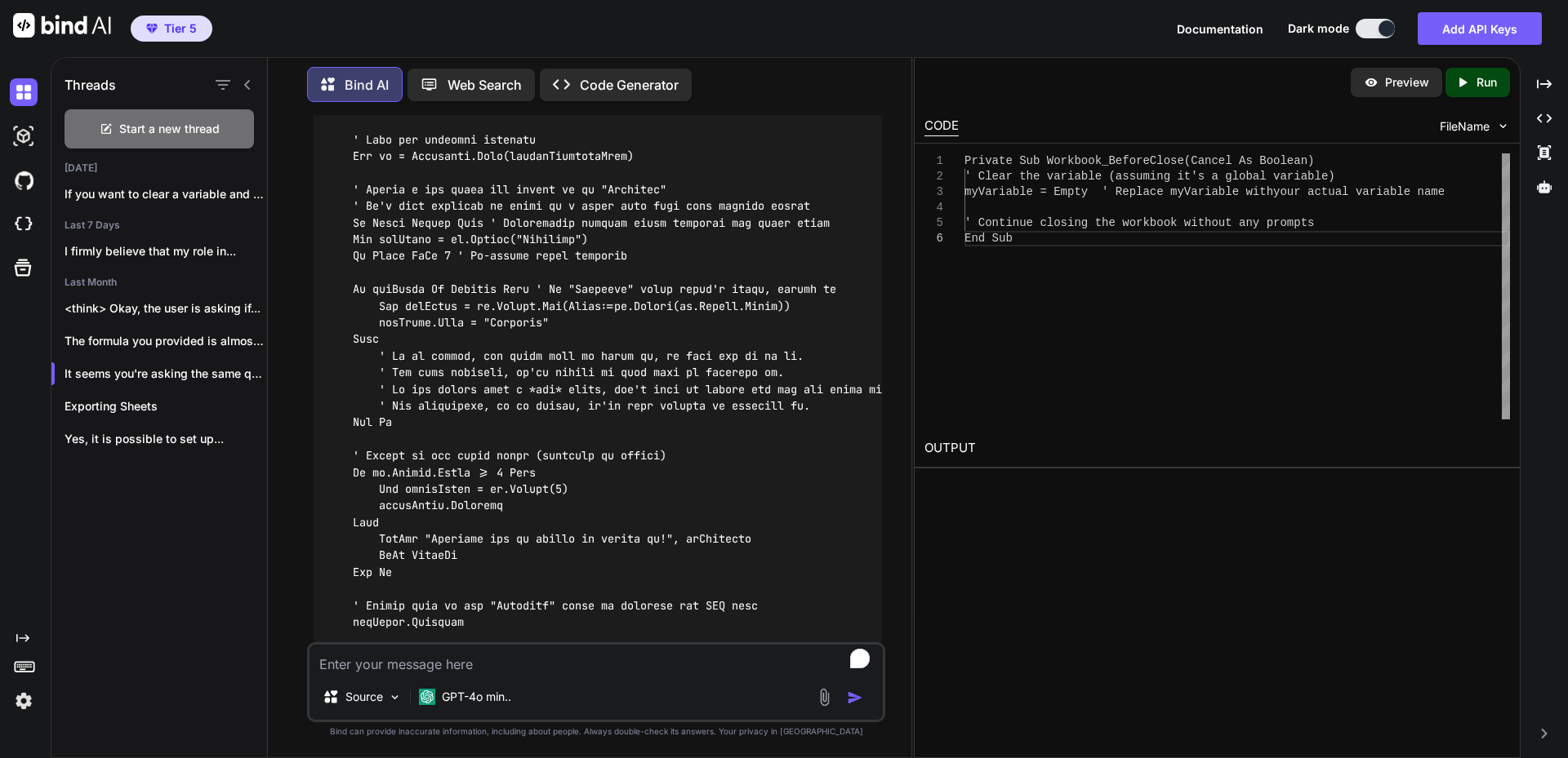
click at [413, 659] on textarea "To enrich screen reader interactions, please activate Accessibility in Grammarl…" at bounding box center [596, 659] width 573 height 29
click at [157, 196] on p "If you want to clear a variable and cont..." at bounding box center [165, 194] width 202 height 16
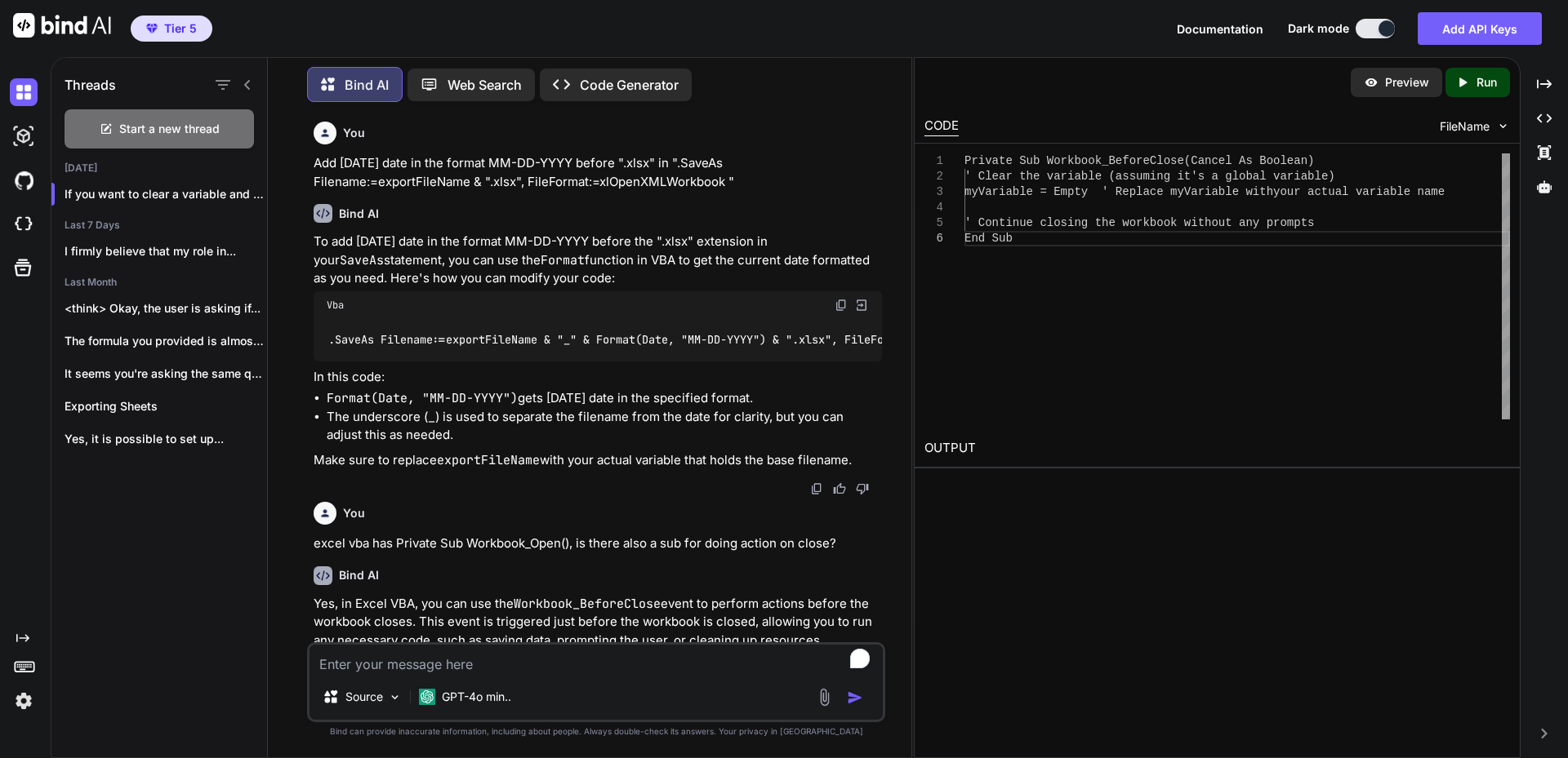
click at [451, 661] on textarea "To enrich screen reader interactions, please activate Accessibility in Grammarl…" at bounding box center [596, 659] width 573 height 29
paste textarea "With ActiveWorkbook ' Paste values only .Sheets(1).Cells.Copy .Sheets(1).Cells.…"
type textarea "With this code, can we set it to auto overwrite if the file exists? With Active…"
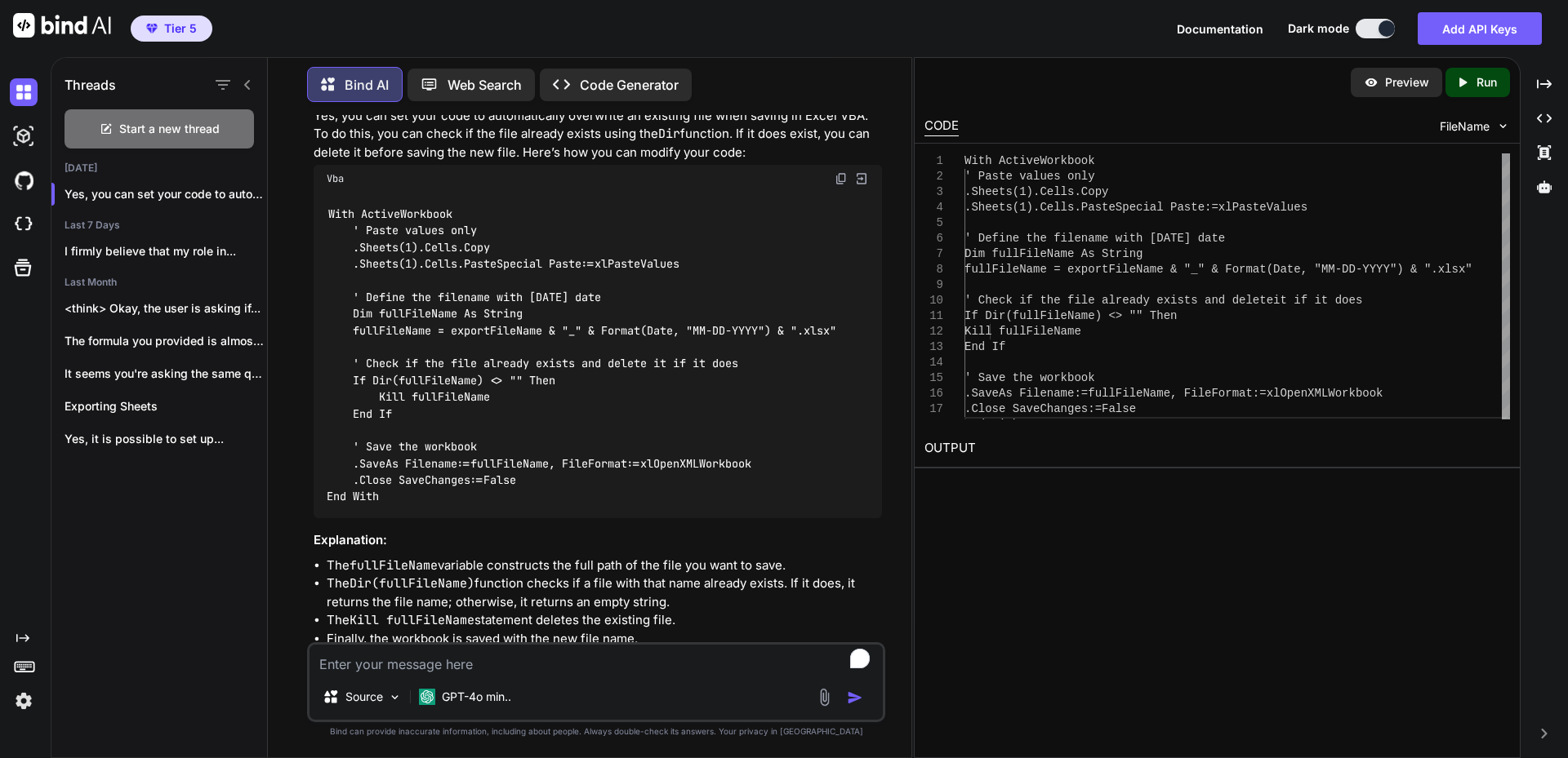
scroll to position [1711, 0]
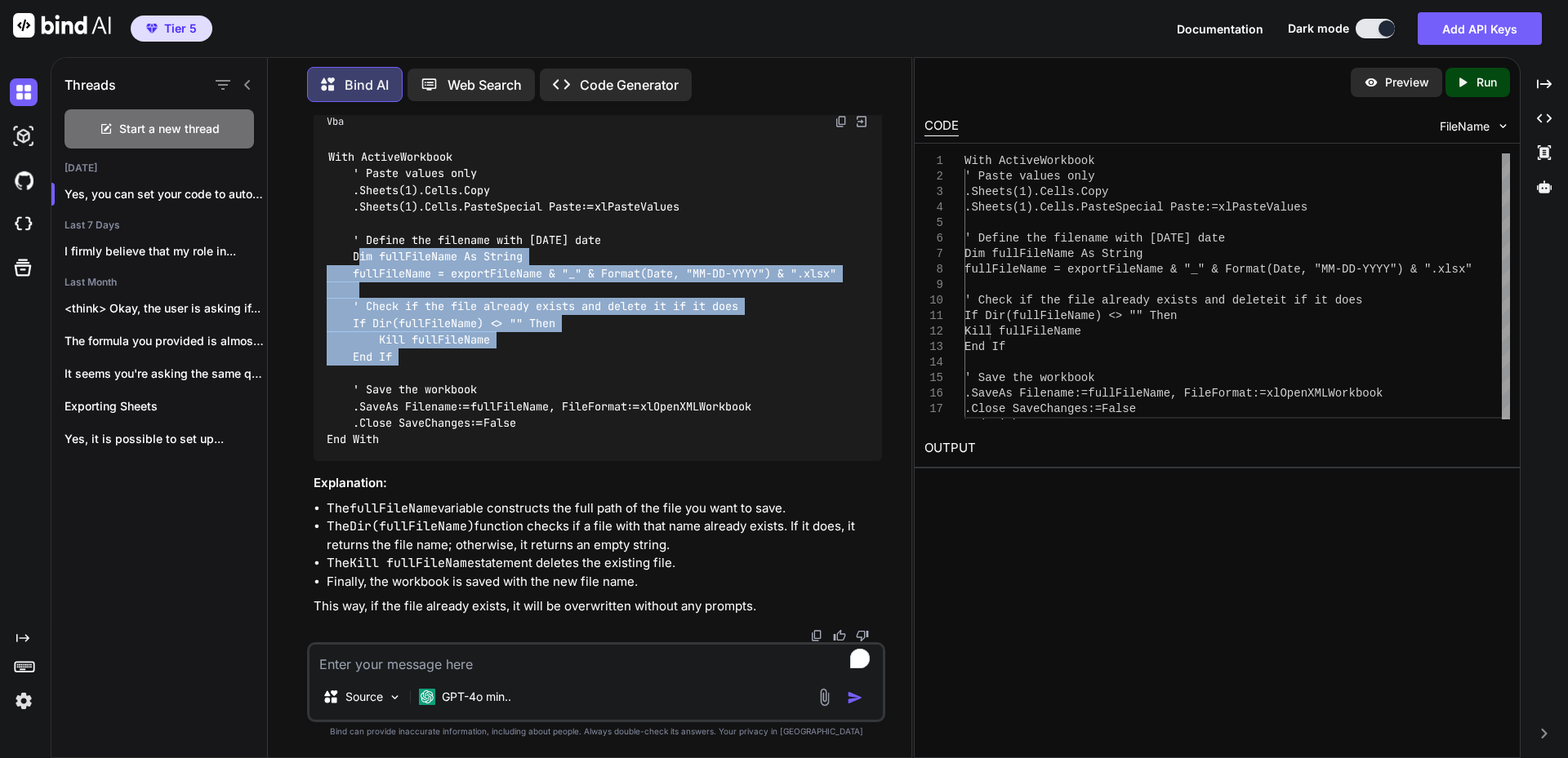
drag, startPoint x: 352, startPoint y: 256, endPoint x: 421, endPoint y: 352, distance: 118.2
click at [421, 352] on div "With ActiveWorkbook ' Paste values only .Sheets(1).Cells.Copy .Sheets(1).Cells.…" at bounding box center [598, 298] width 568 height 326
copy code "Dim fullFileName As String fullFileName = exportFileName & "_" & Format(Date, "…"
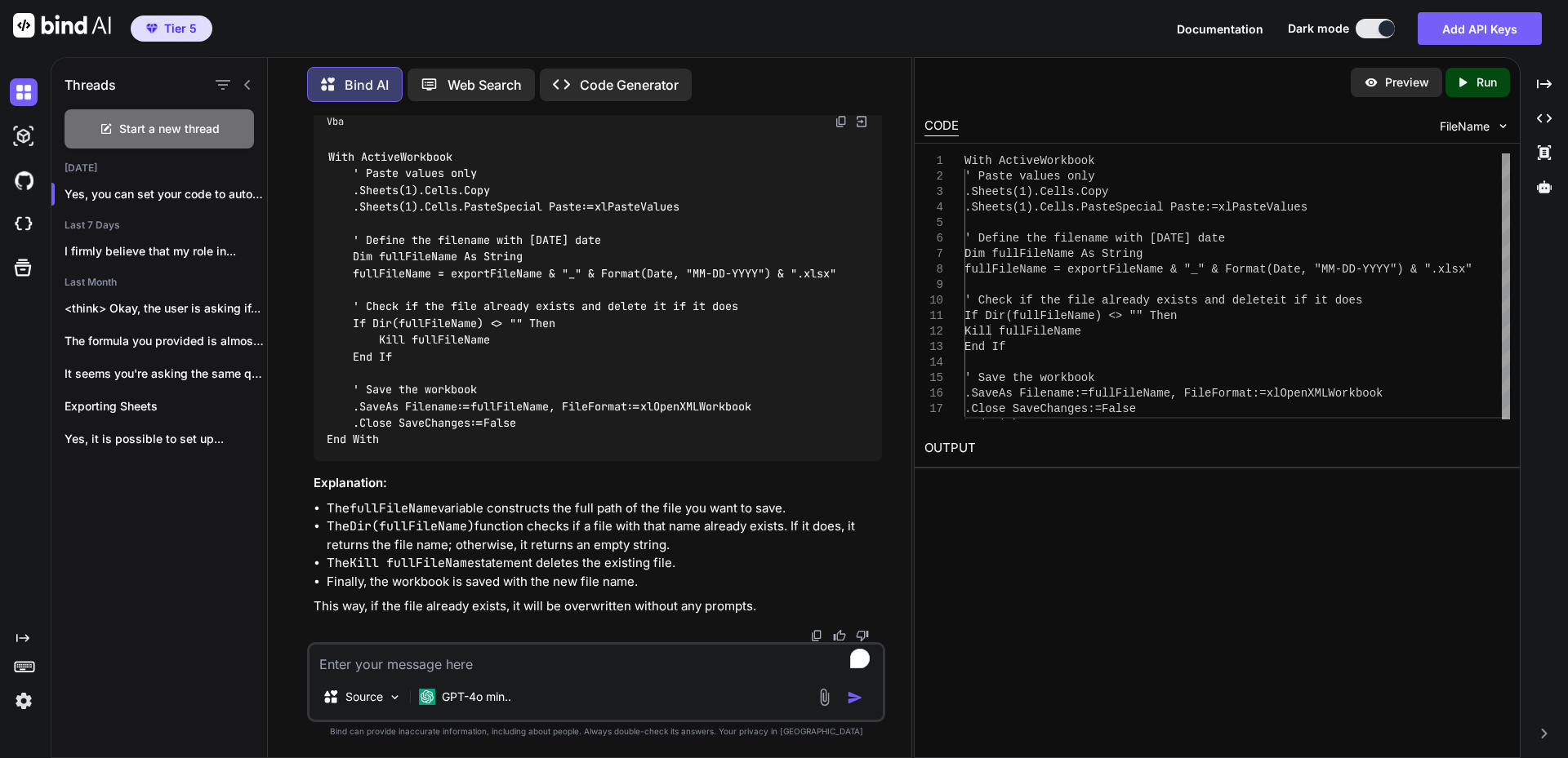
click at [521, 662] on textarea "To enrich screen reader interactions, please activate Accessibility in Grammarl…" at bounding box center [596, 659] width 573 height 29
paste textarea "ThisWorkbook.Names("AutomateSheetInitialized").RefersTo = "" 'Clears the flag s…"
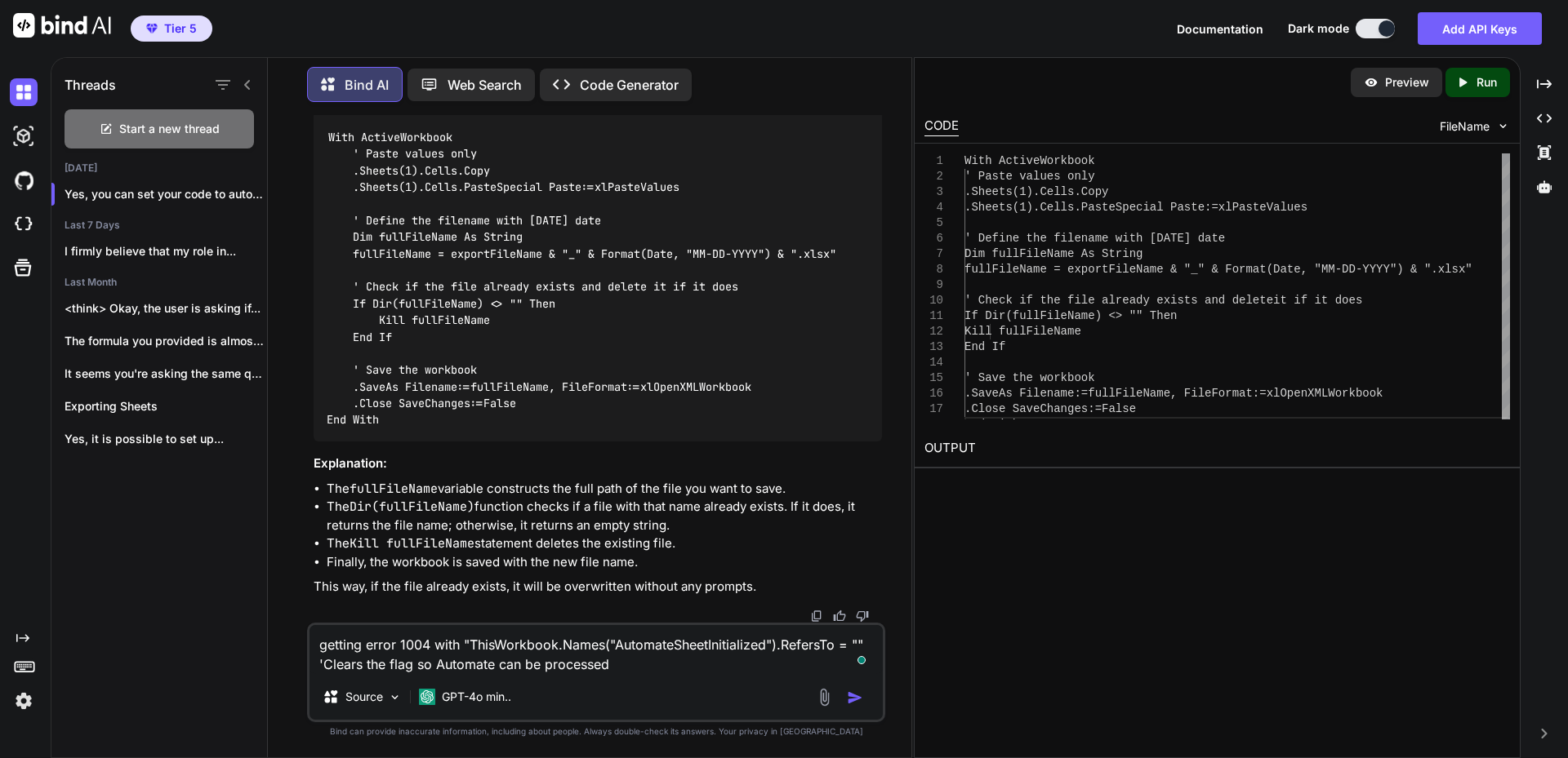
type textarea "getting error 1004 with "ThisWorkbook.Names("AutomateSheetInitialized").RefersT…"
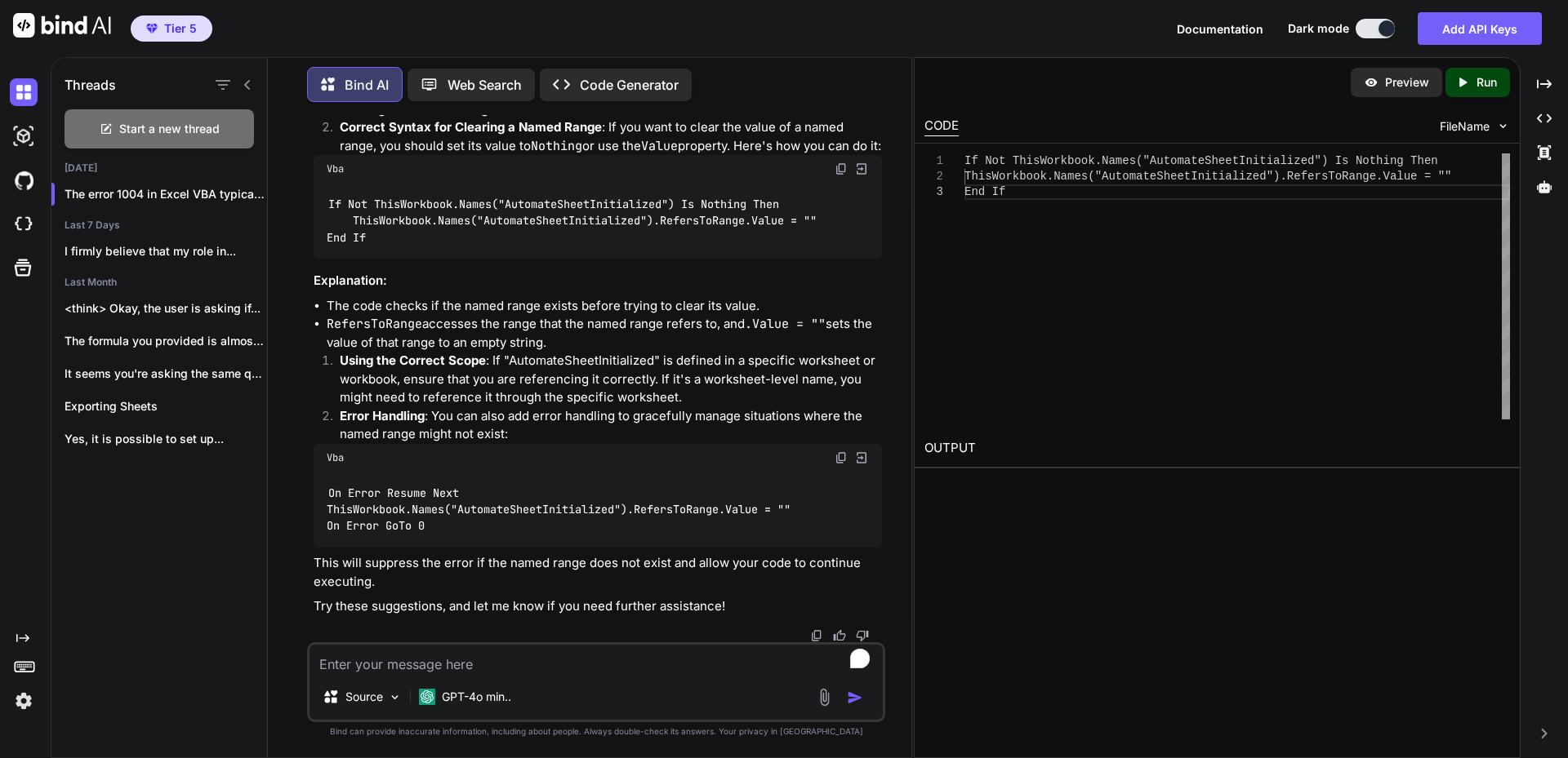
scroll to position [2509, 0]
click at [564, 652] on textarea "To enrich screen reader interactions, please activate Accessibility in Grammarl…" at bounding box center [596, 659] width 573 height 29
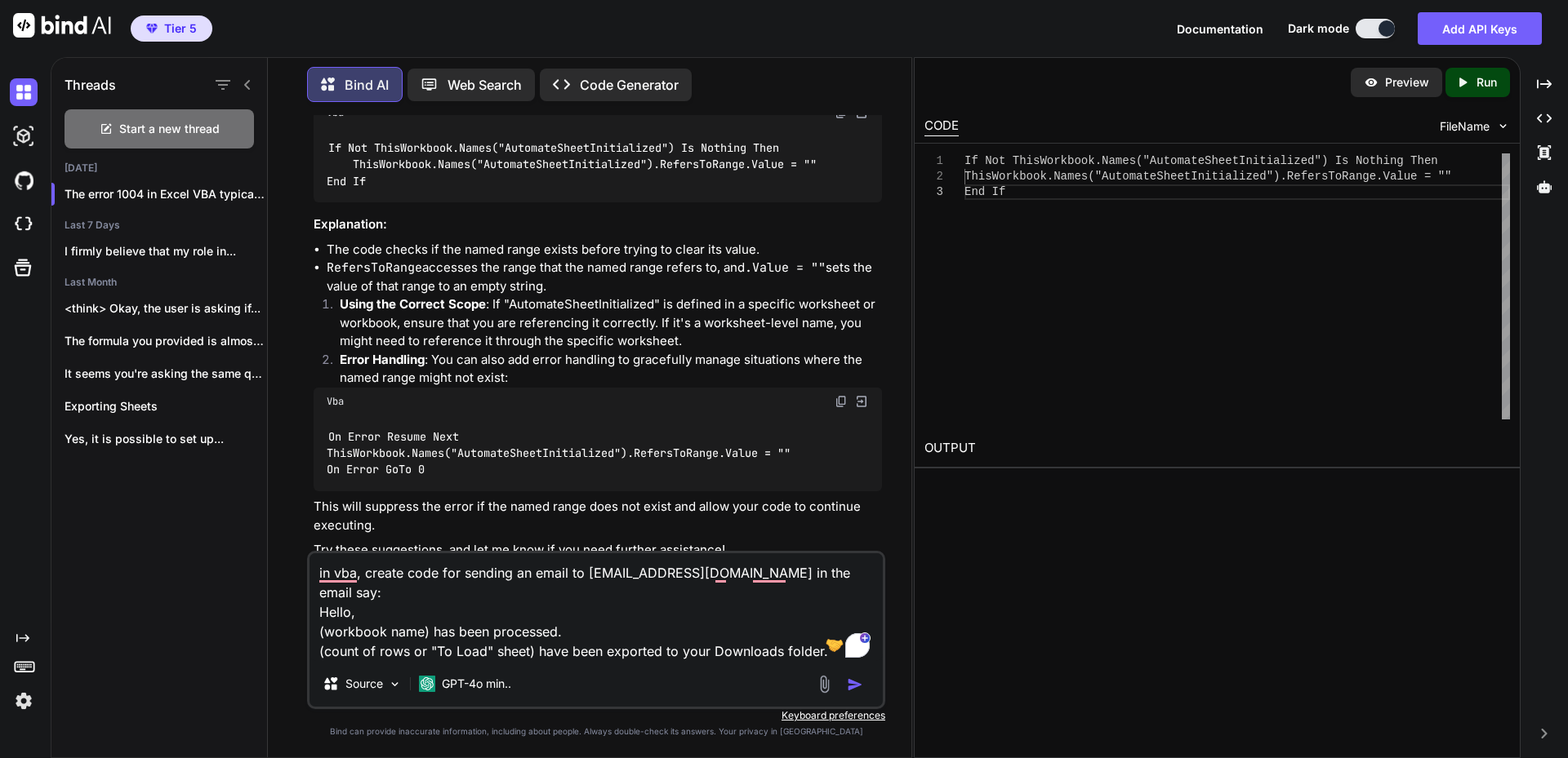
click at [422, 648] on textarea "in vba, create code for sending an email to [EMAIL_ADDRESS][DOMAIN_NAME] in the…" at bounding box center [596, 607] width 573 height 107
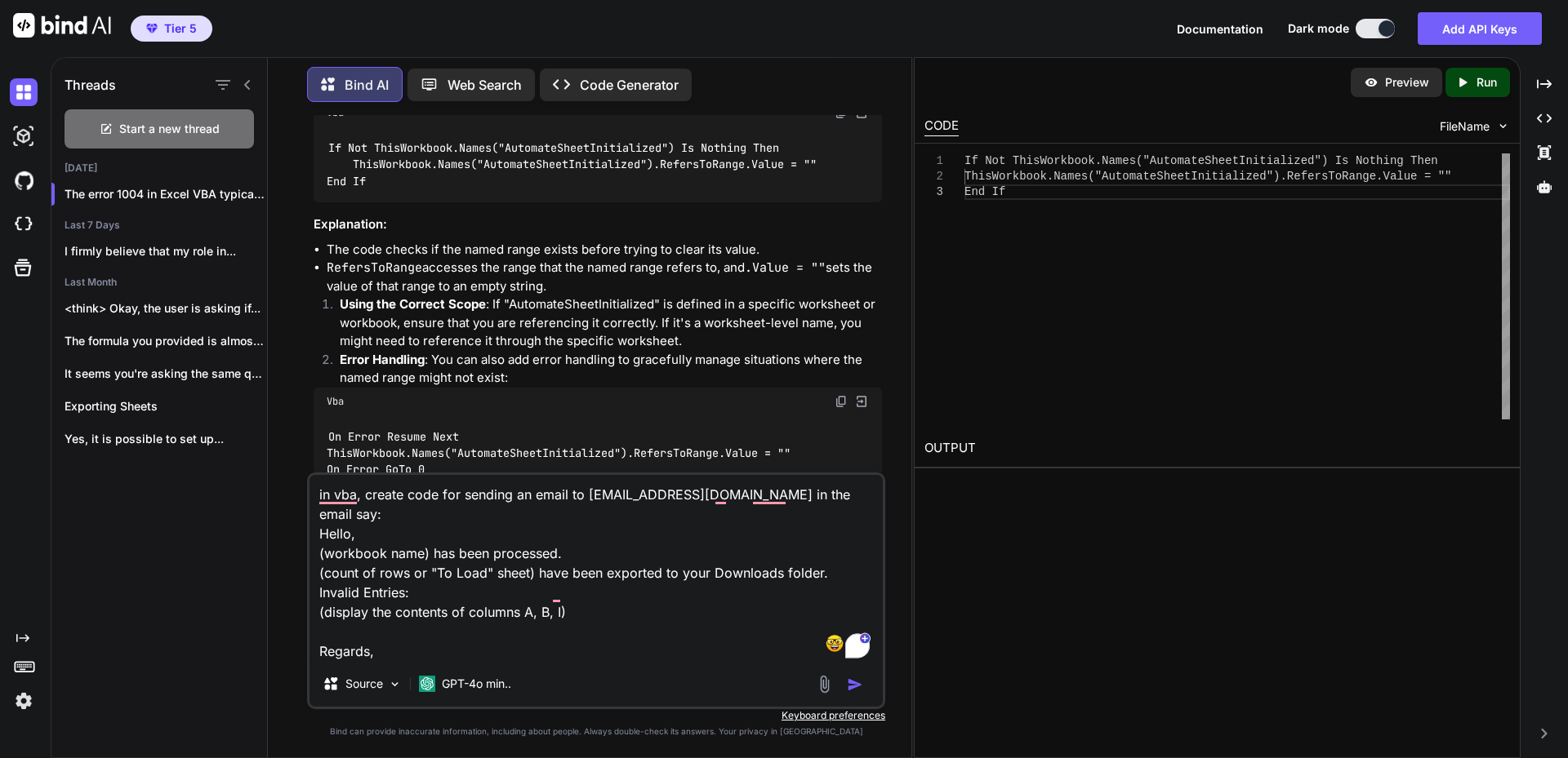
type textarea "in vba, create code for sending an email to [EMAIL_ADDRESS][DOMAIN_NAME] in the…"
click at [854, 680] on img "button" at bounding box center [854, 685] width 16 height 16
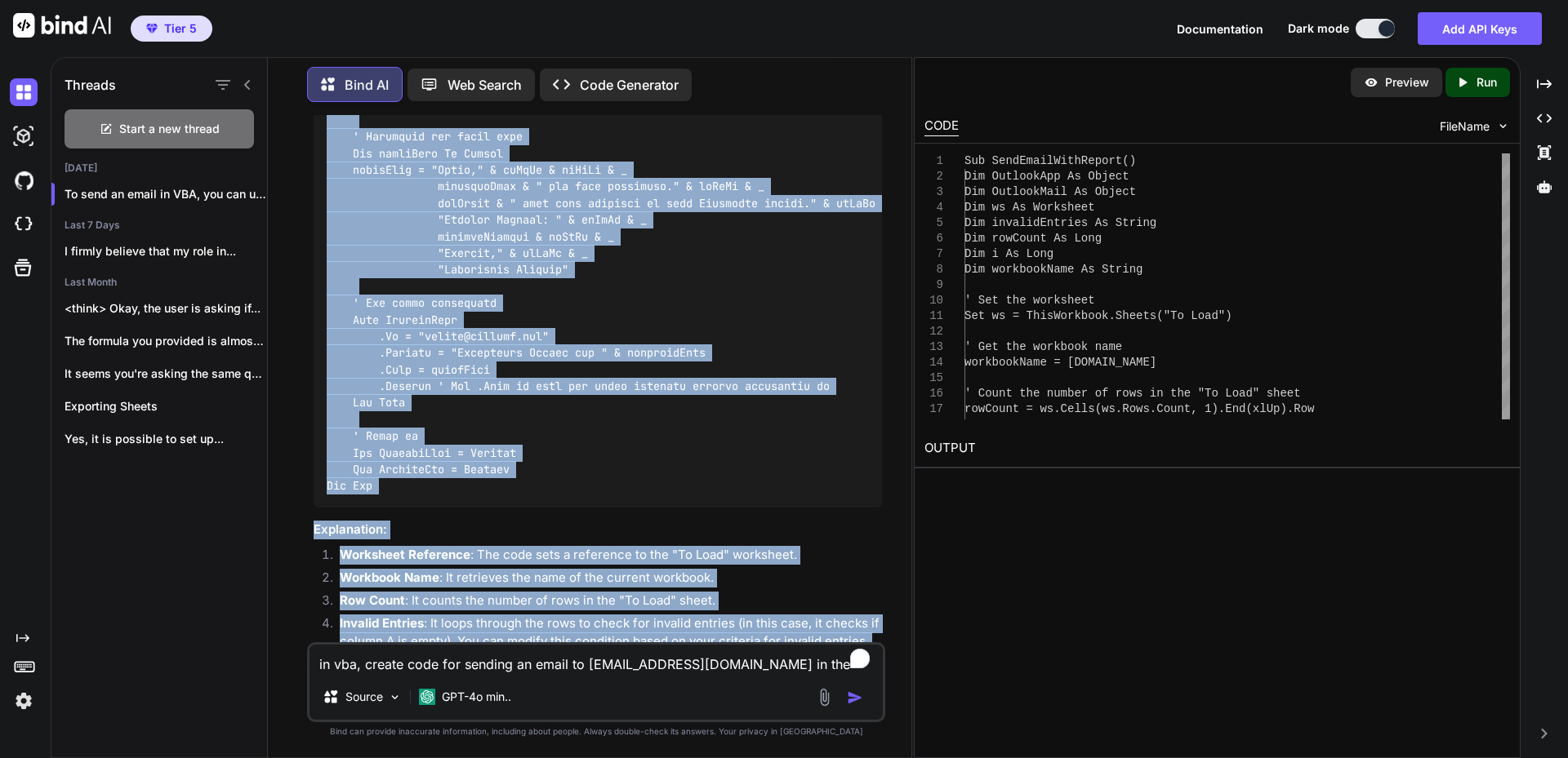
scroll to position [3876, 0]
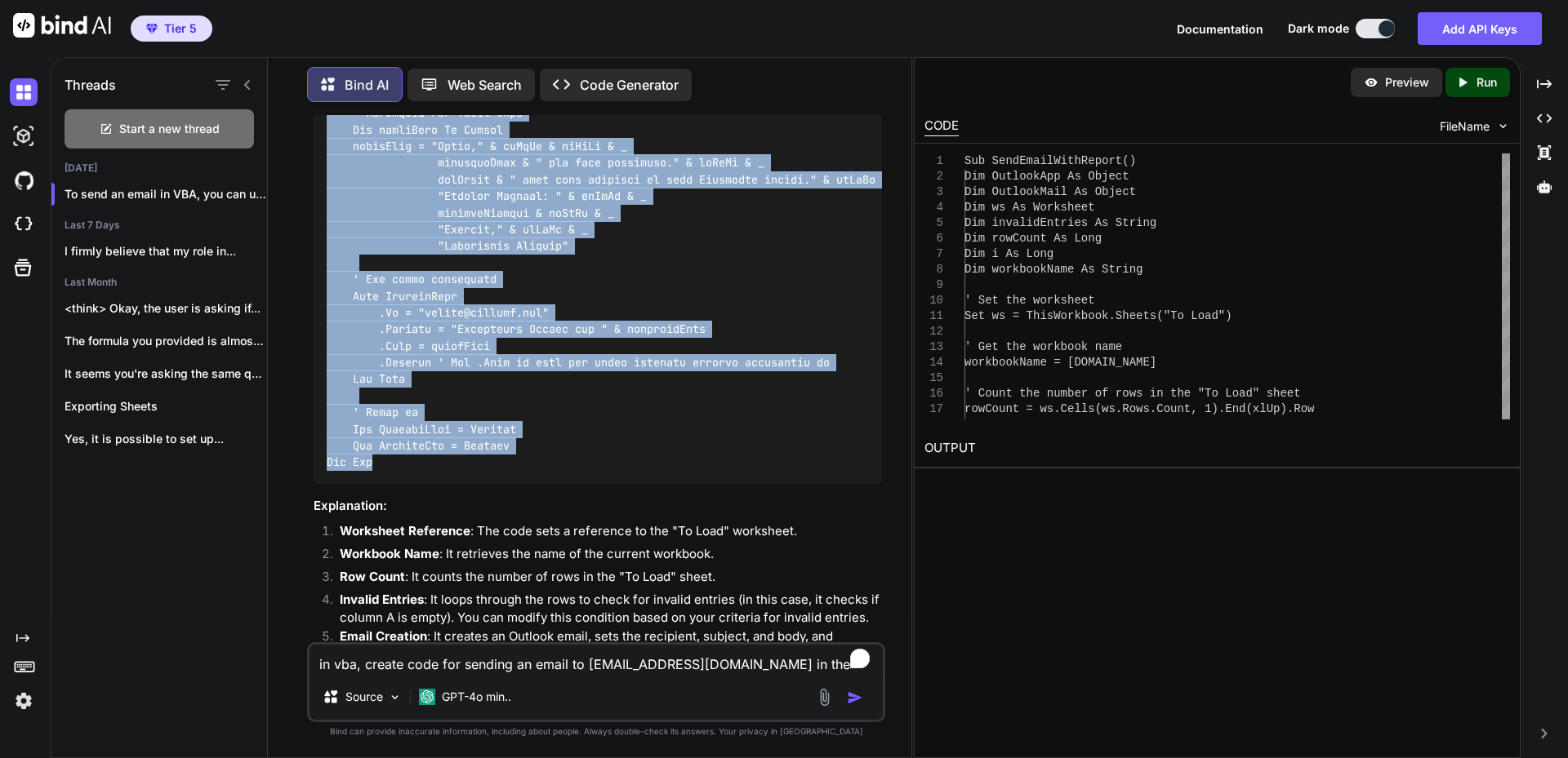
drag, startPoint x: 325, startPoint y: 298, endPoint x: 553, endPoint y: 501, distance: 305.3
click at [553, 484] on div at bounding box center [598, 22] width 568 height 925
copy code "Sub SendEmailWithReport() Dim OutlookApp As Object Dim OutlookMail As Object Di…"
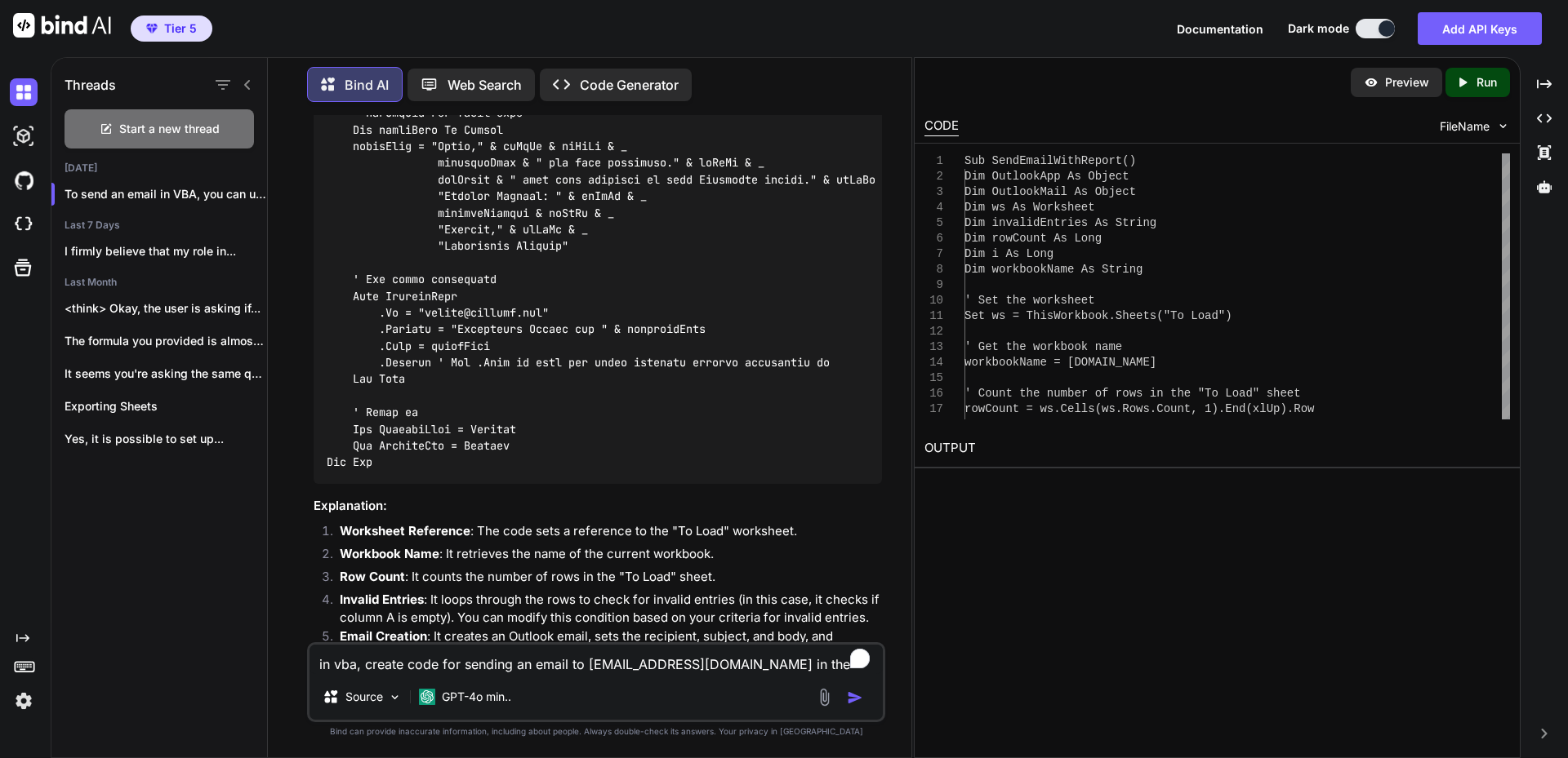
click at [625, 659] on textarea "in vba, create code for sending an email to [EMAIL_ADDRESS][DOMAIN_NAME] in the…" at bounding box center [596, 659] width 573 height 29
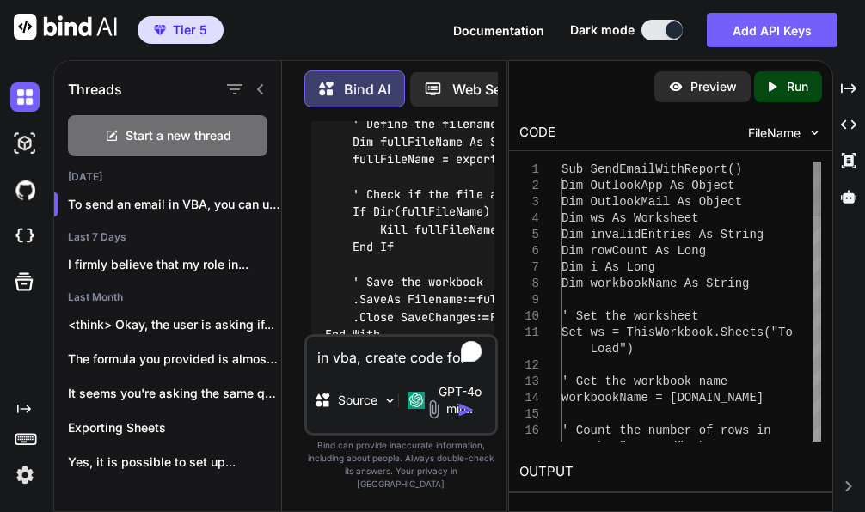
scroll to position [6268, 0]
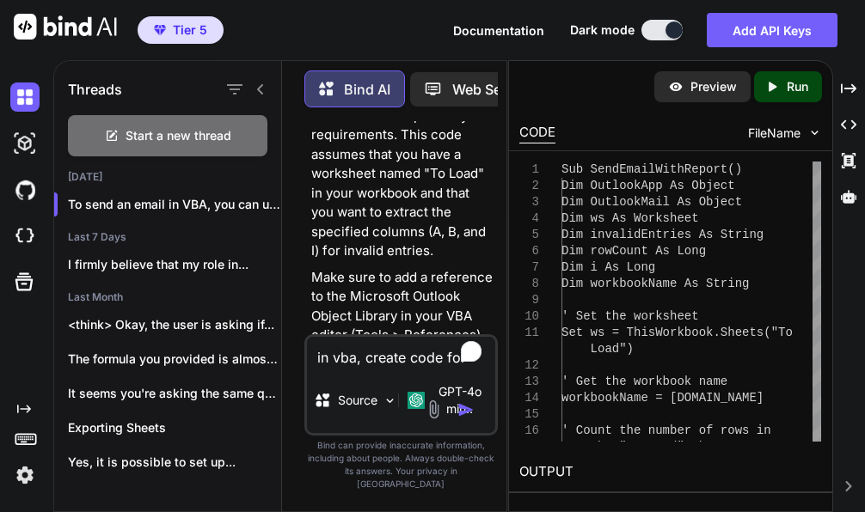
click at [402, 367] on textarea "in vba, create code for sending an email to [EMAIL_ADDRESS][DOMAIN_NAME] in the…" at bounding box center [400, 352] width 187 height 31
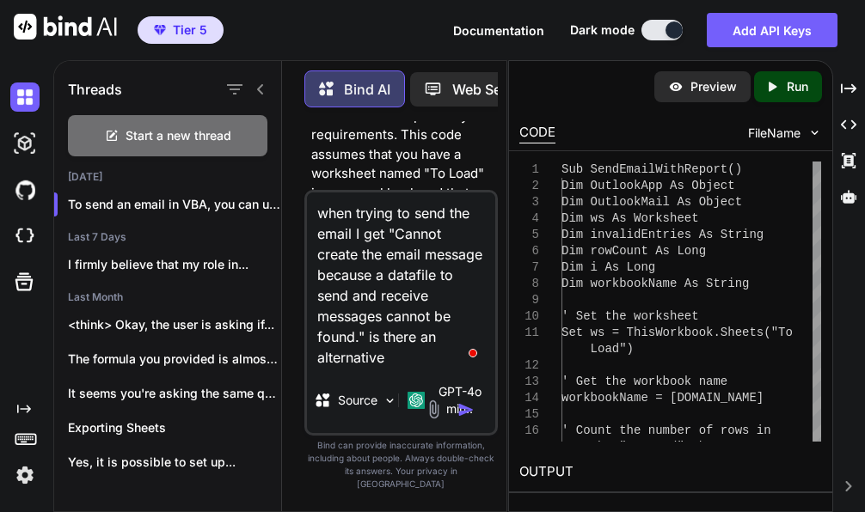
type textarea "when trying to send the email I get "Cannot create the email message because a …"
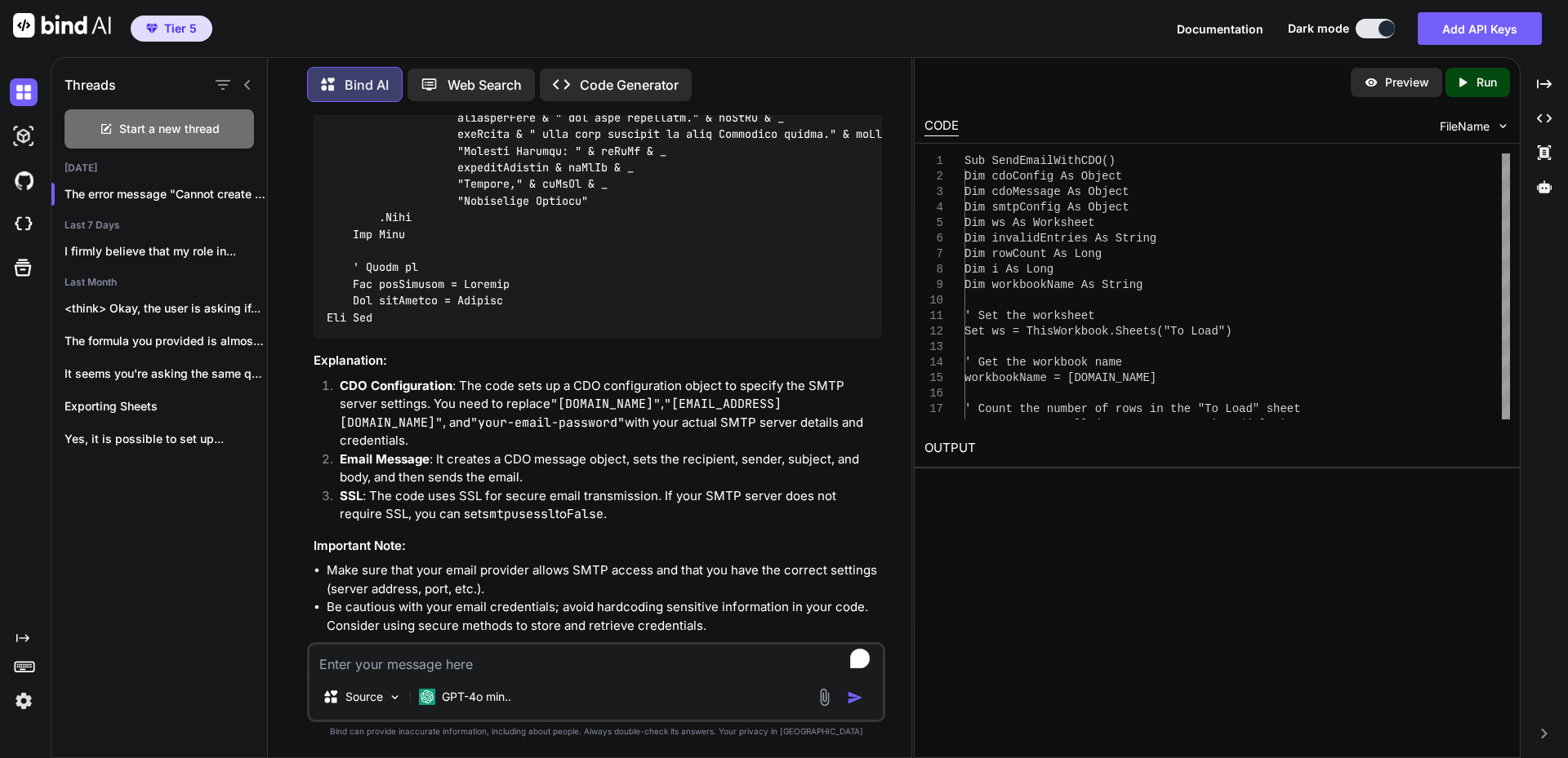
scroll to position [5801, 0]
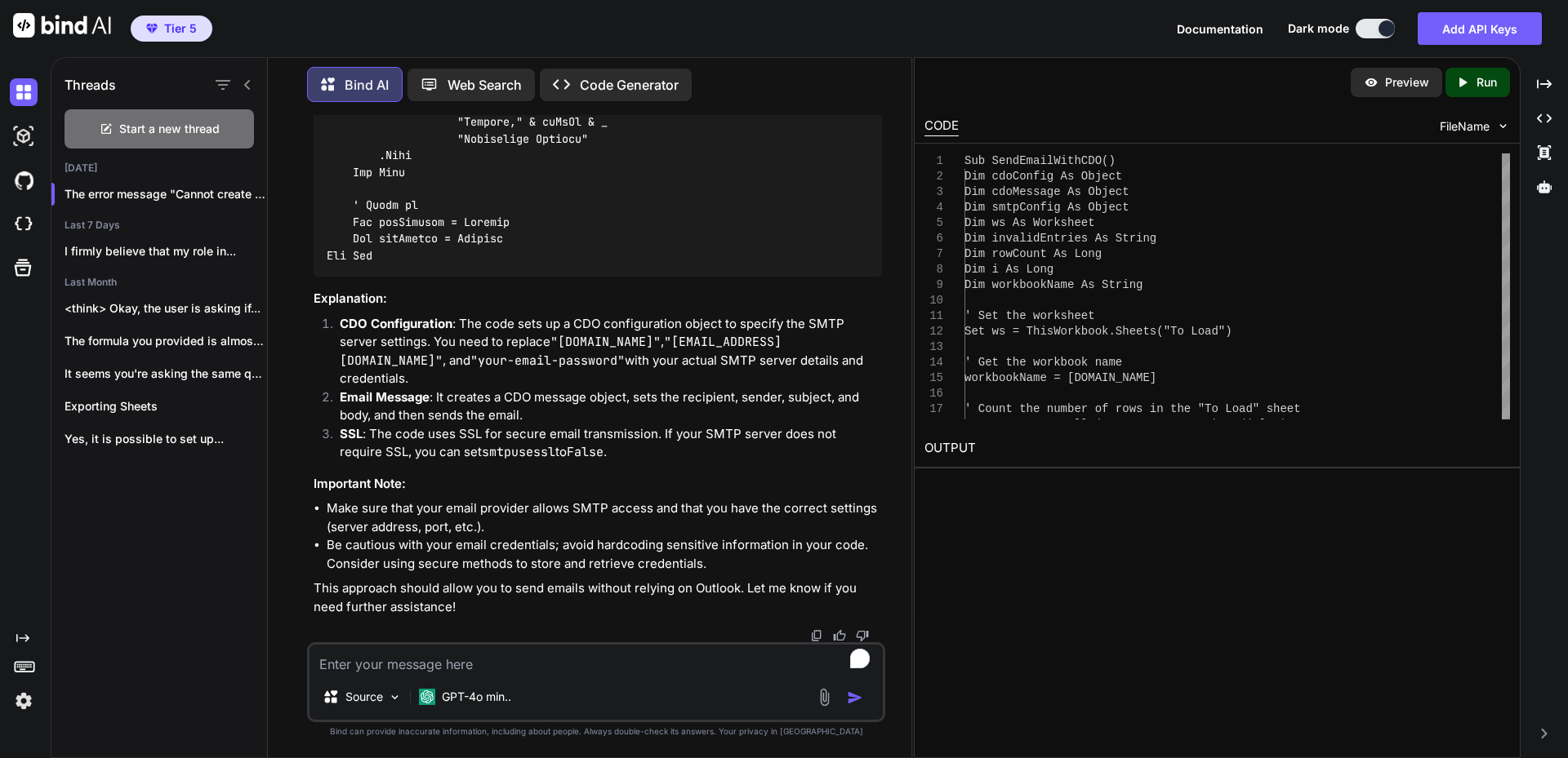
click at [452, 672] on textarea "To enrich screen reader interactions, please activate Accessibility in Grammarl…" at bounding box center [596, 659] width 573 height 29
type textarea "Or, I need to fix my desktop outlook, correct?"
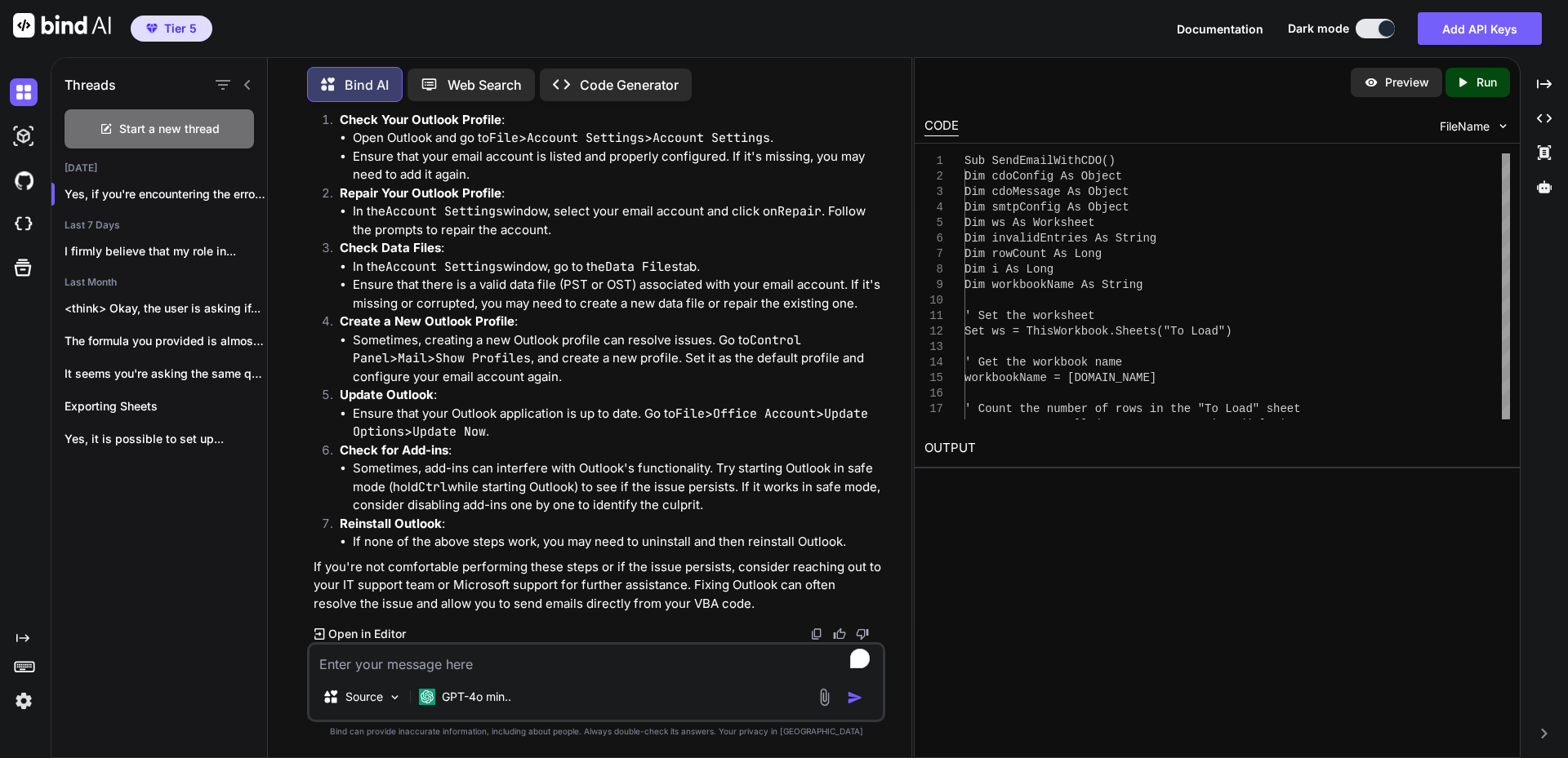
scroll to position [6509, 0]
